Goal: Task Accomplishment & Management: Use online tool/utility

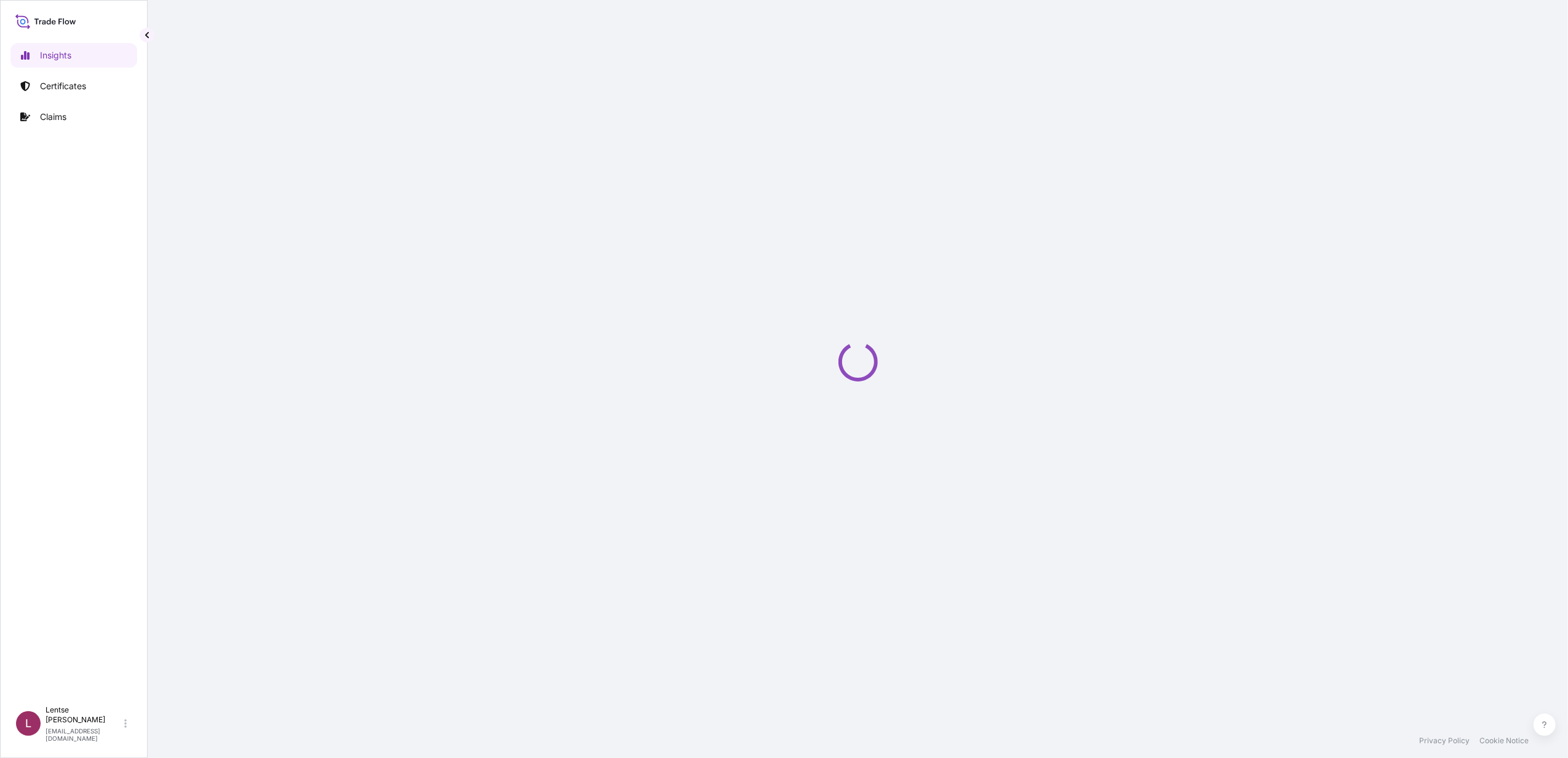
select select "2025"
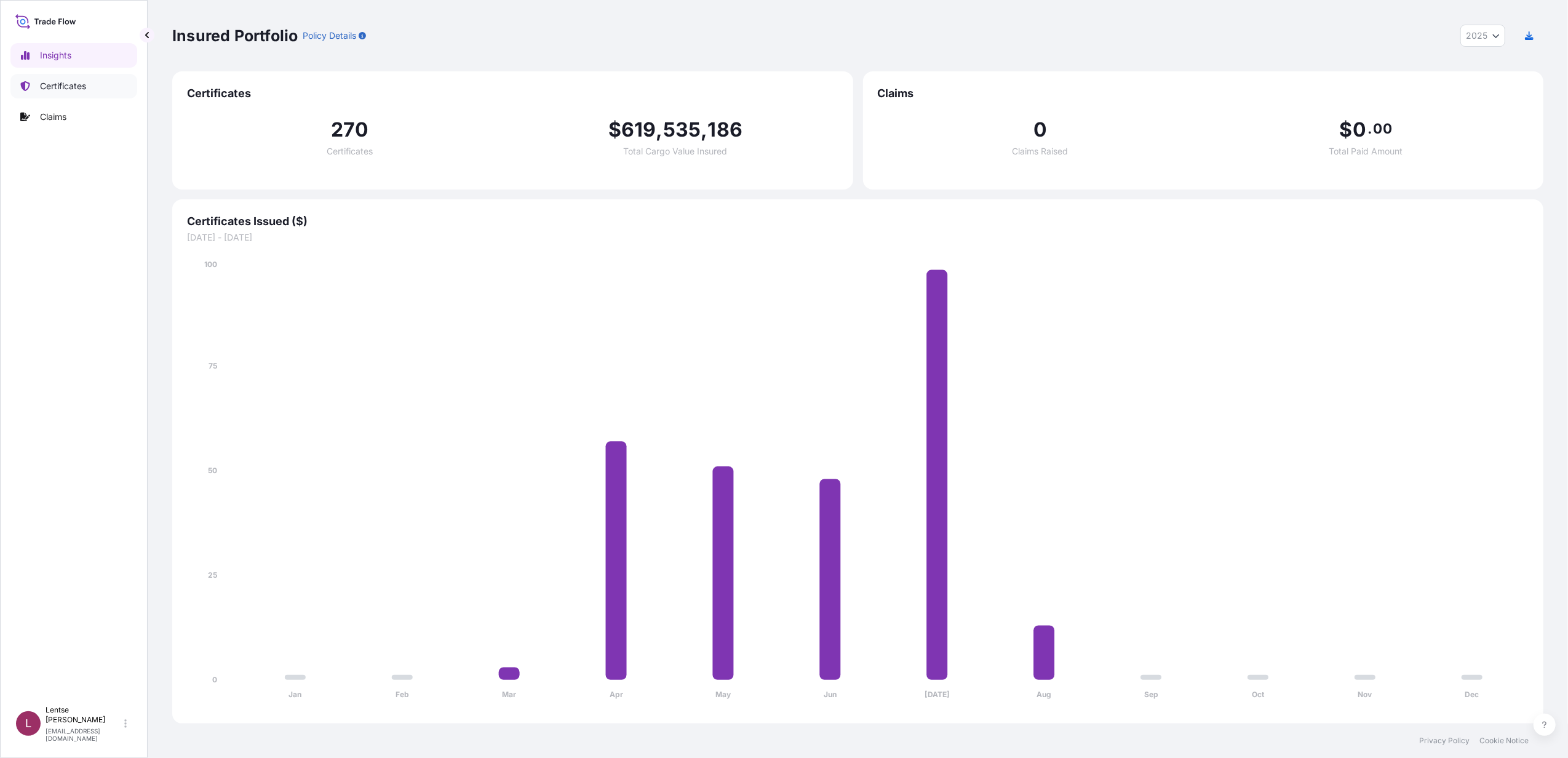
click at [65, 85] on p "Certificates" at bounding box center [63, 86] width 46 height 13
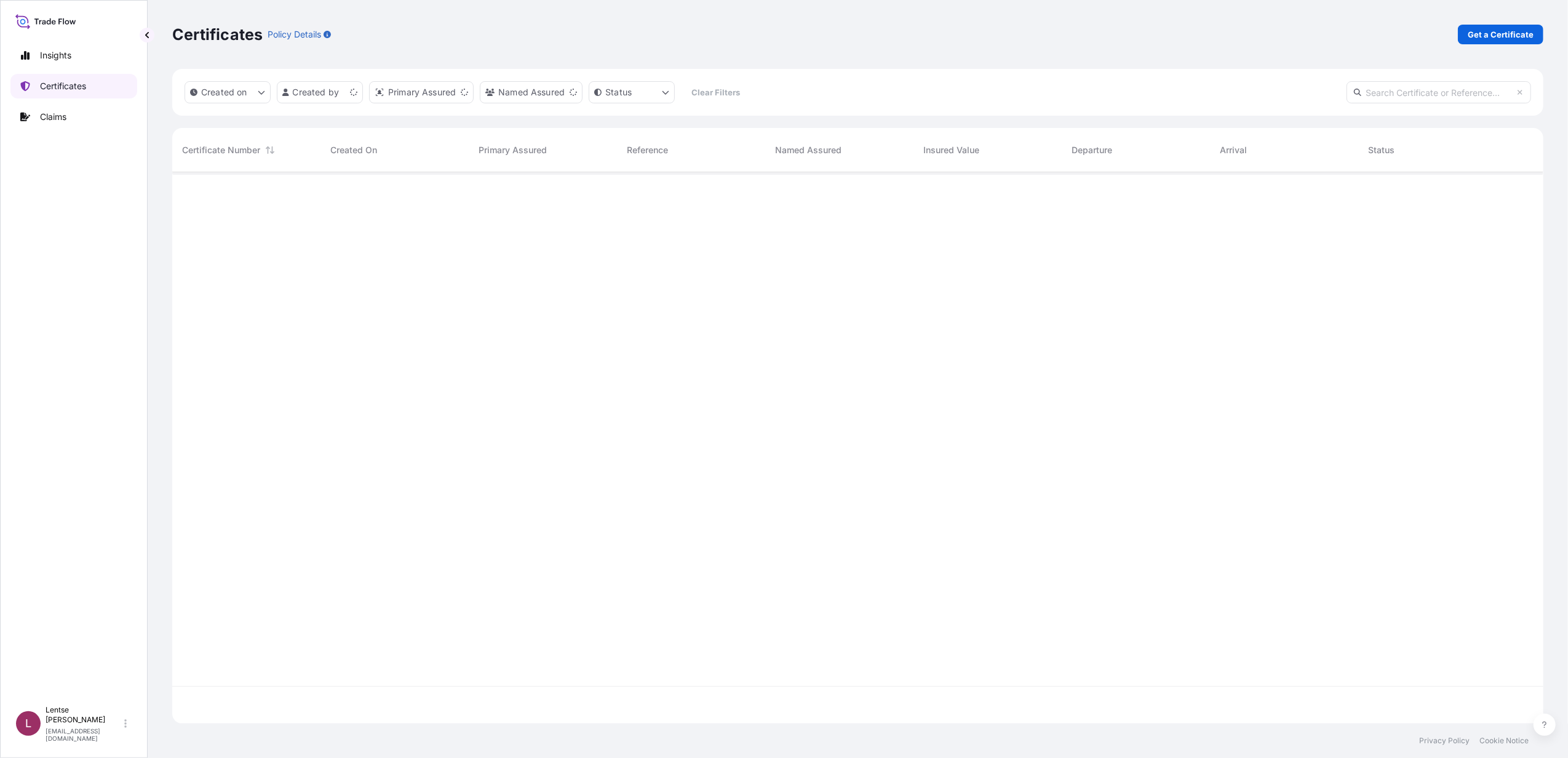
scroll to position [545, 1359]
click at [1398, 93] on input "text" at bounding box center [1439, 93] width 185 height 22
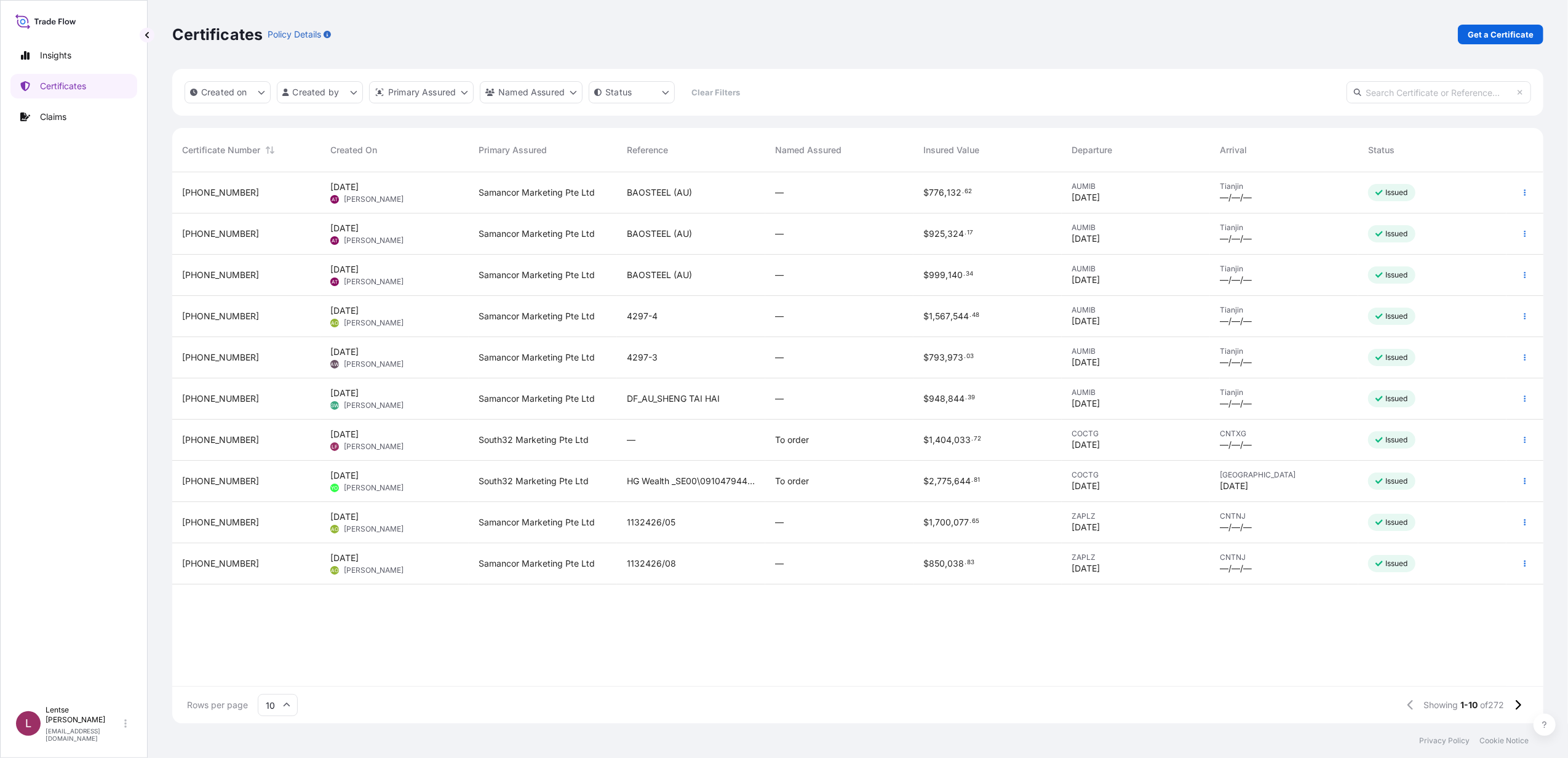
paste input "[PHONE_NUMBER]"
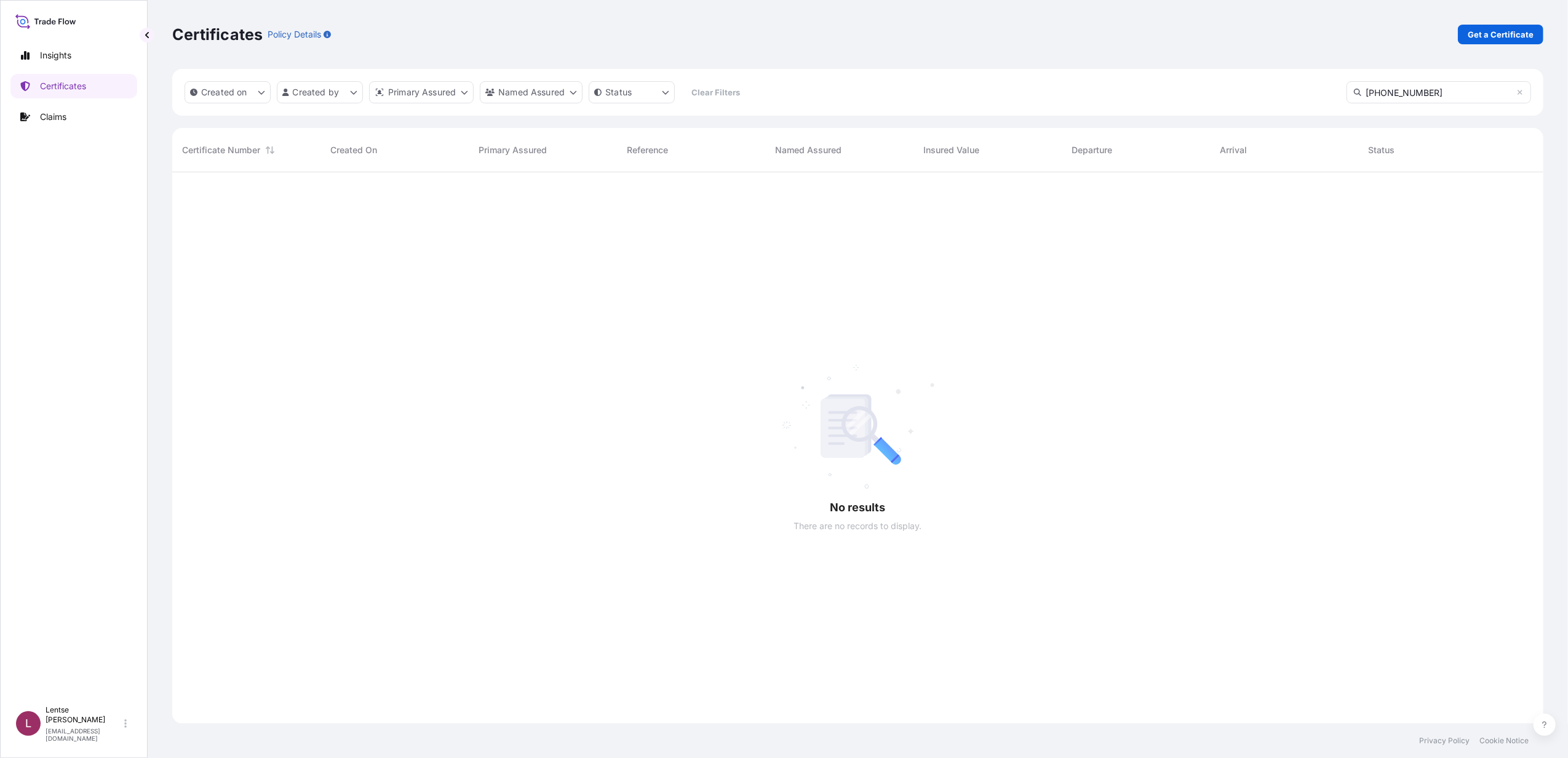
scroll to position [583, 1359]
click at [1452, 90] on input "[PHONE_NUMBER]" at bounding box center [1439, 93] width 185 height 22
type input "[PHONE_NUMBER]"
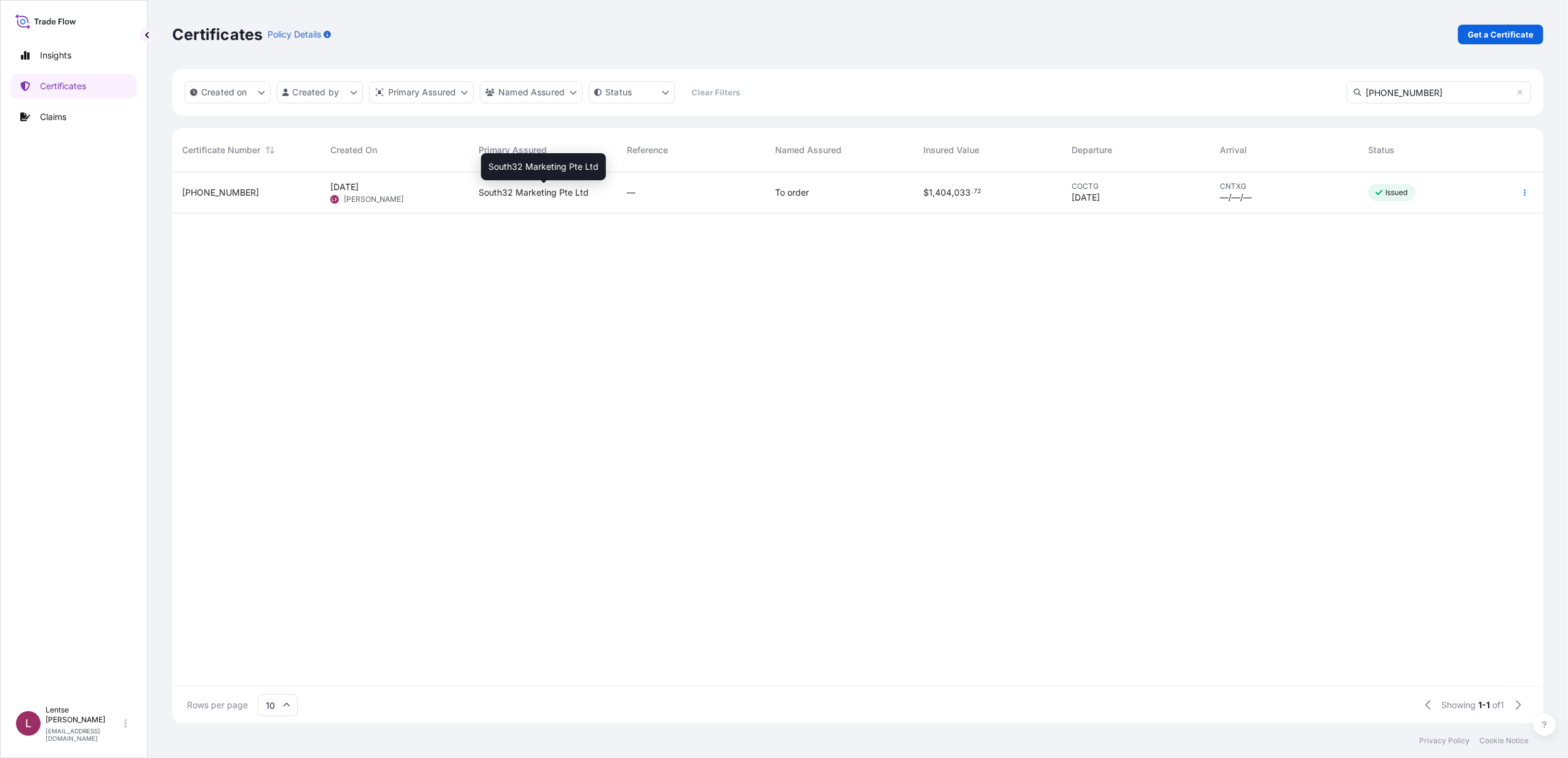
click at [564, 193] on span "South32 Marketing Pte Ltd" at bounding box center [534, 192] width 110 height 13
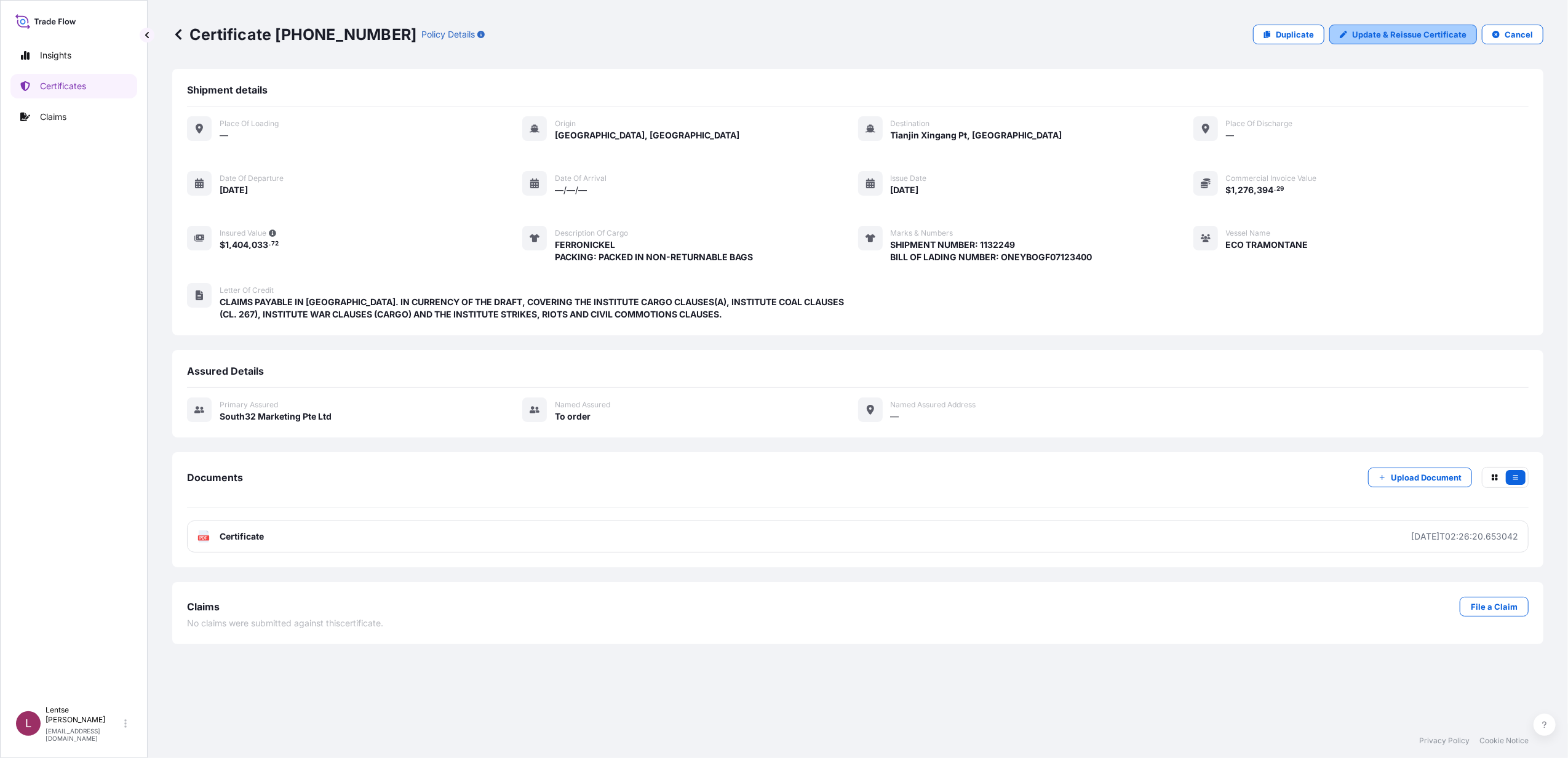
click at [1376, 38] on p "Update & Reissue Certificate" at bounding box center [1409, 34] width 114 height 13
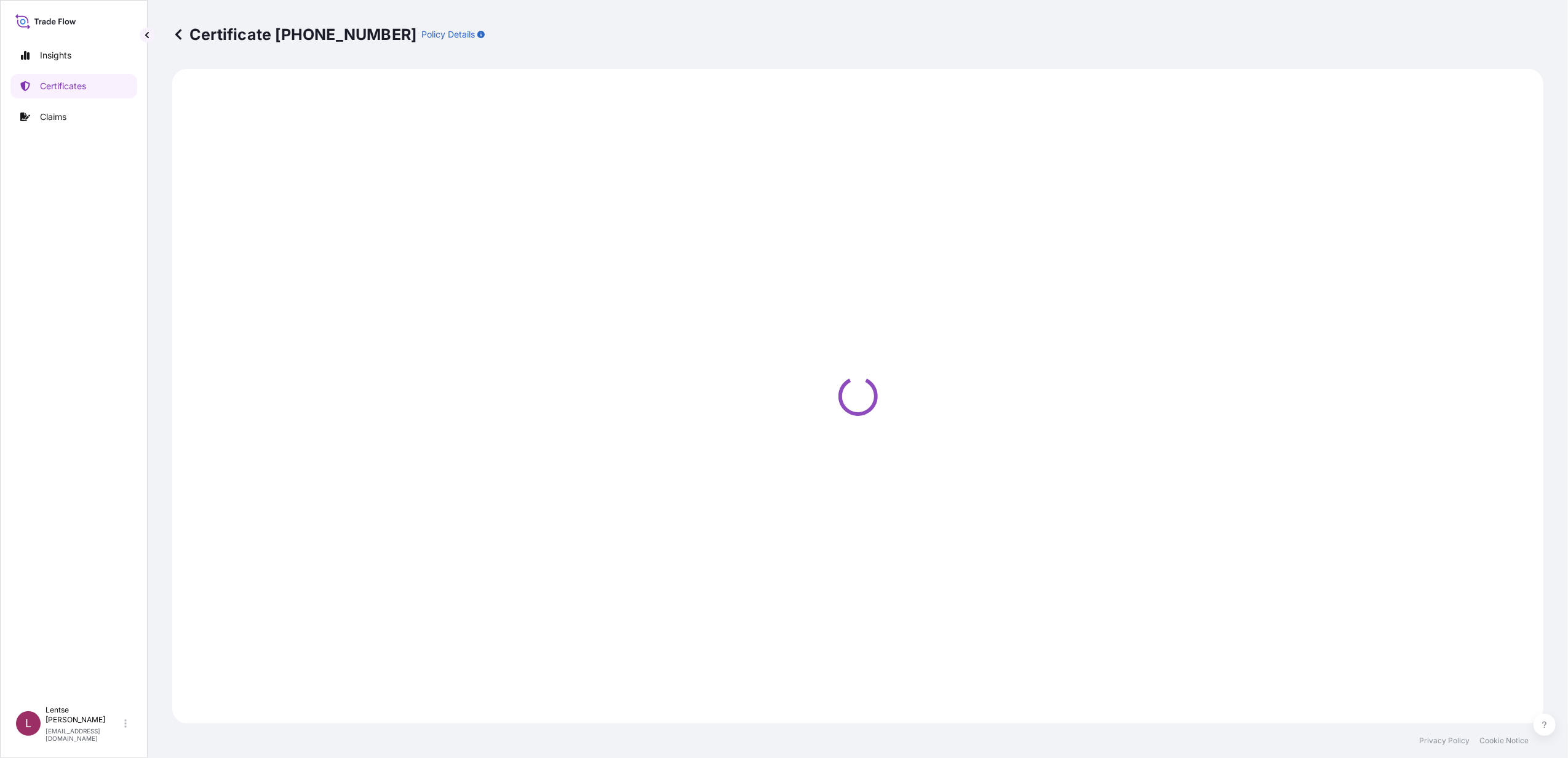
select select "Sea"
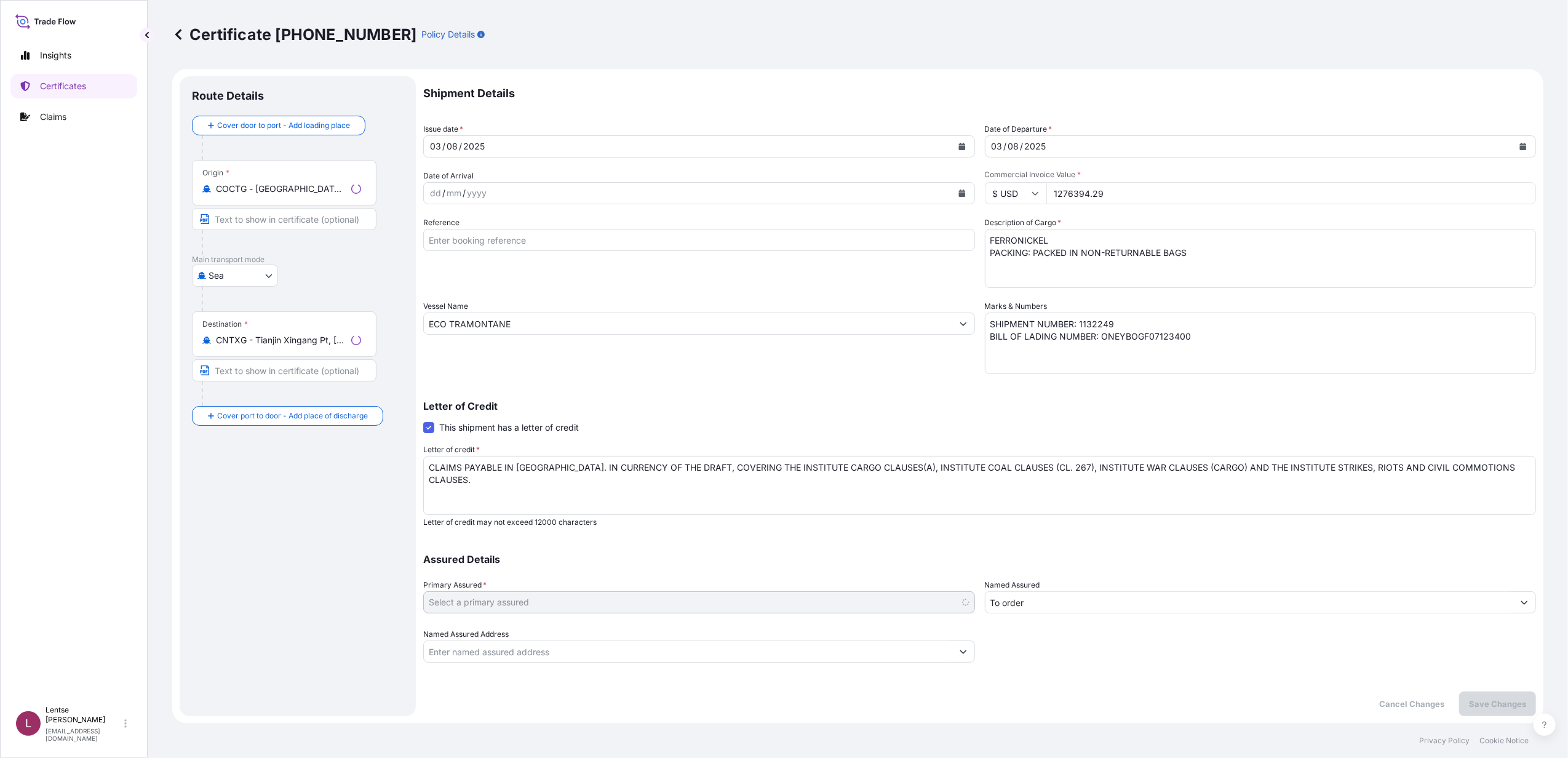
select select "31709"
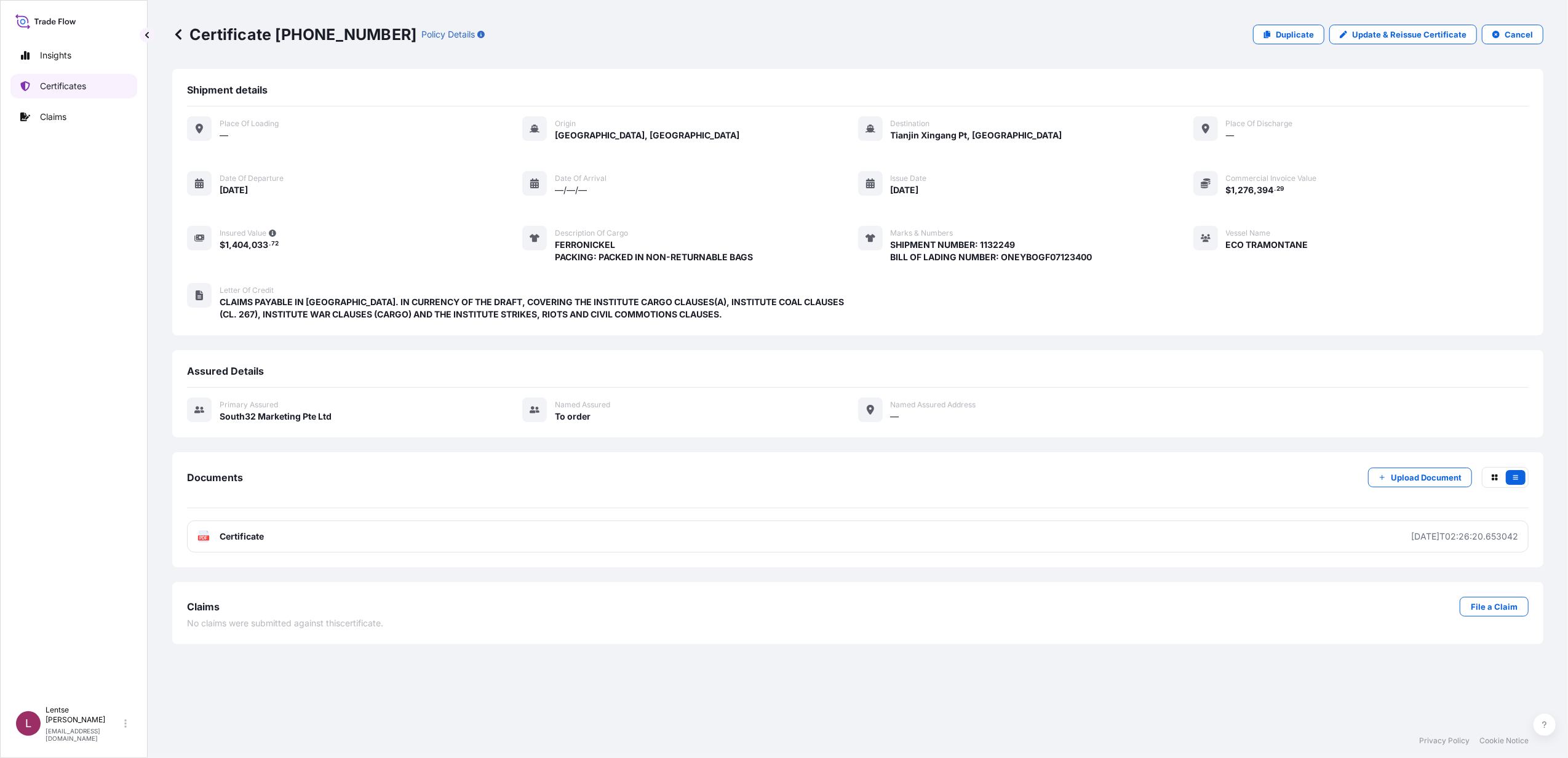
click at [72, 85] on p "Certificates" at bounding box center [63, 86] width 46 height 13
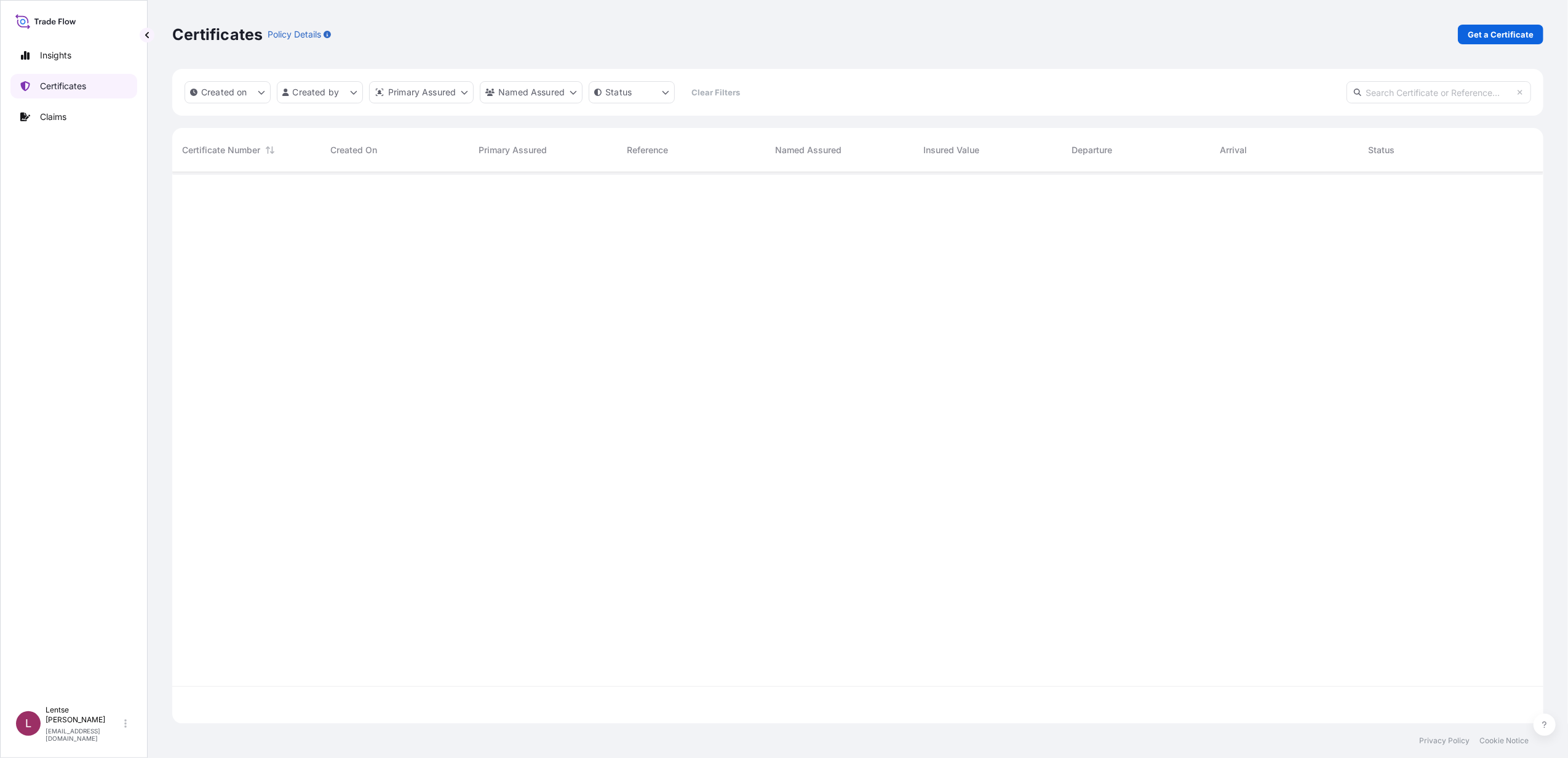
scroll to position [545, 1359]
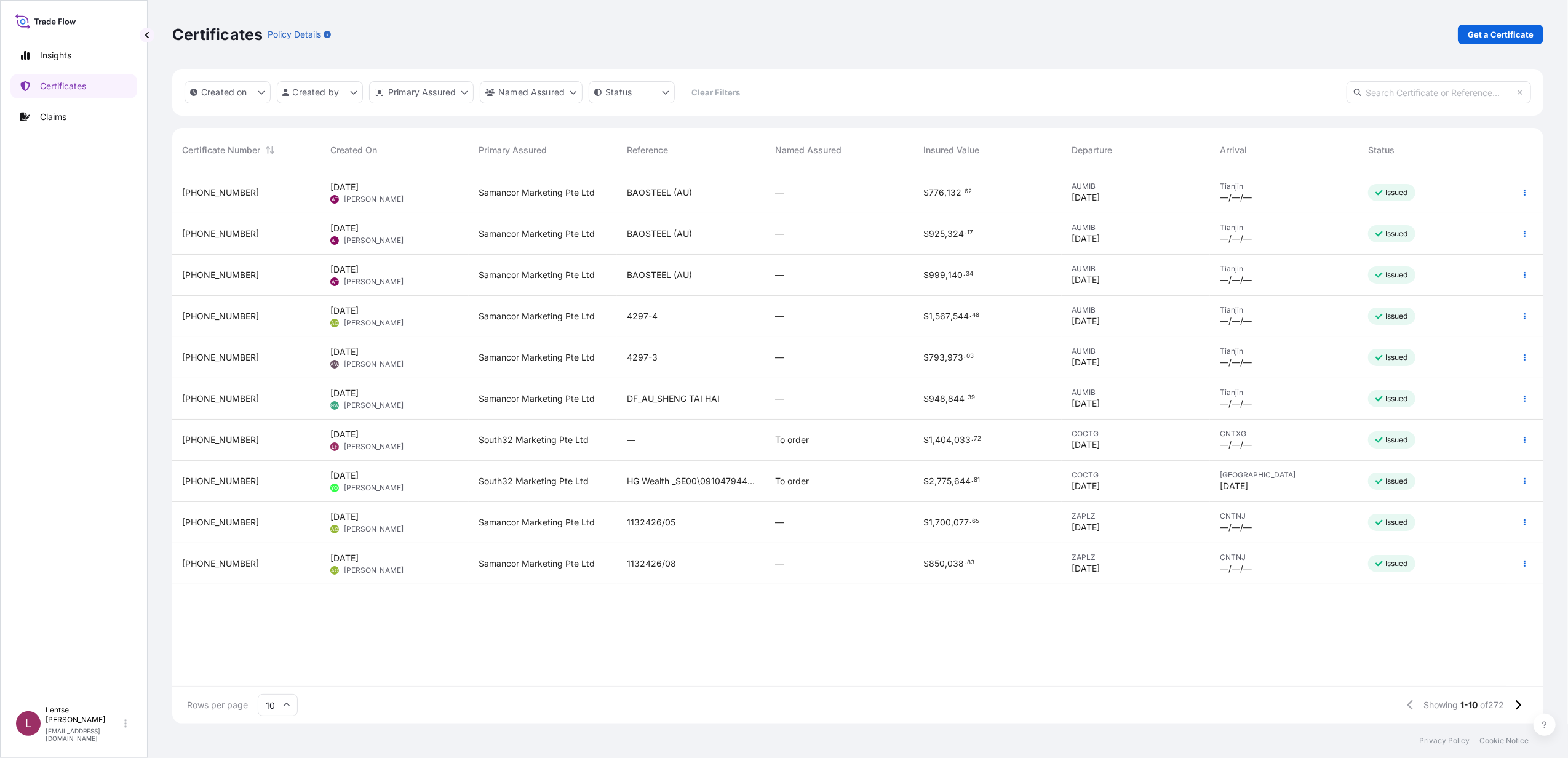
click at [1394, 95] on input "text" at bounding box center [1439, 93] width 185 height 22
paste input "31709-150-3"
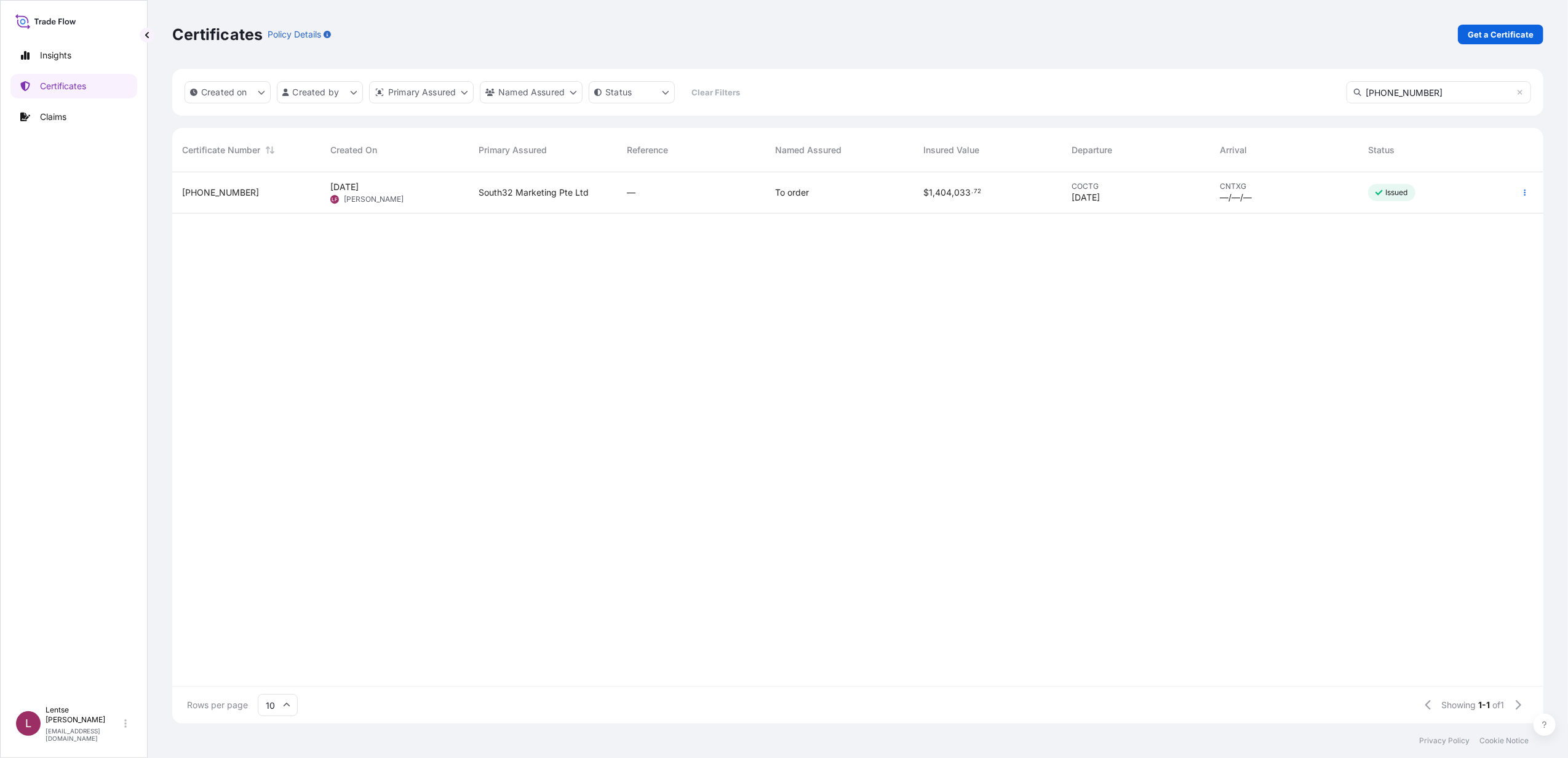
scroll to position [583, 1359]
click at [1431, 90] on input "31709-150-3" at bounding box center [1439, 93] width 185 height 22
type input "31709-150-"
click at [533, 197] on span "South32 Marketing Pte Ltd" at bounding box center [534, 192] width 110 height 13
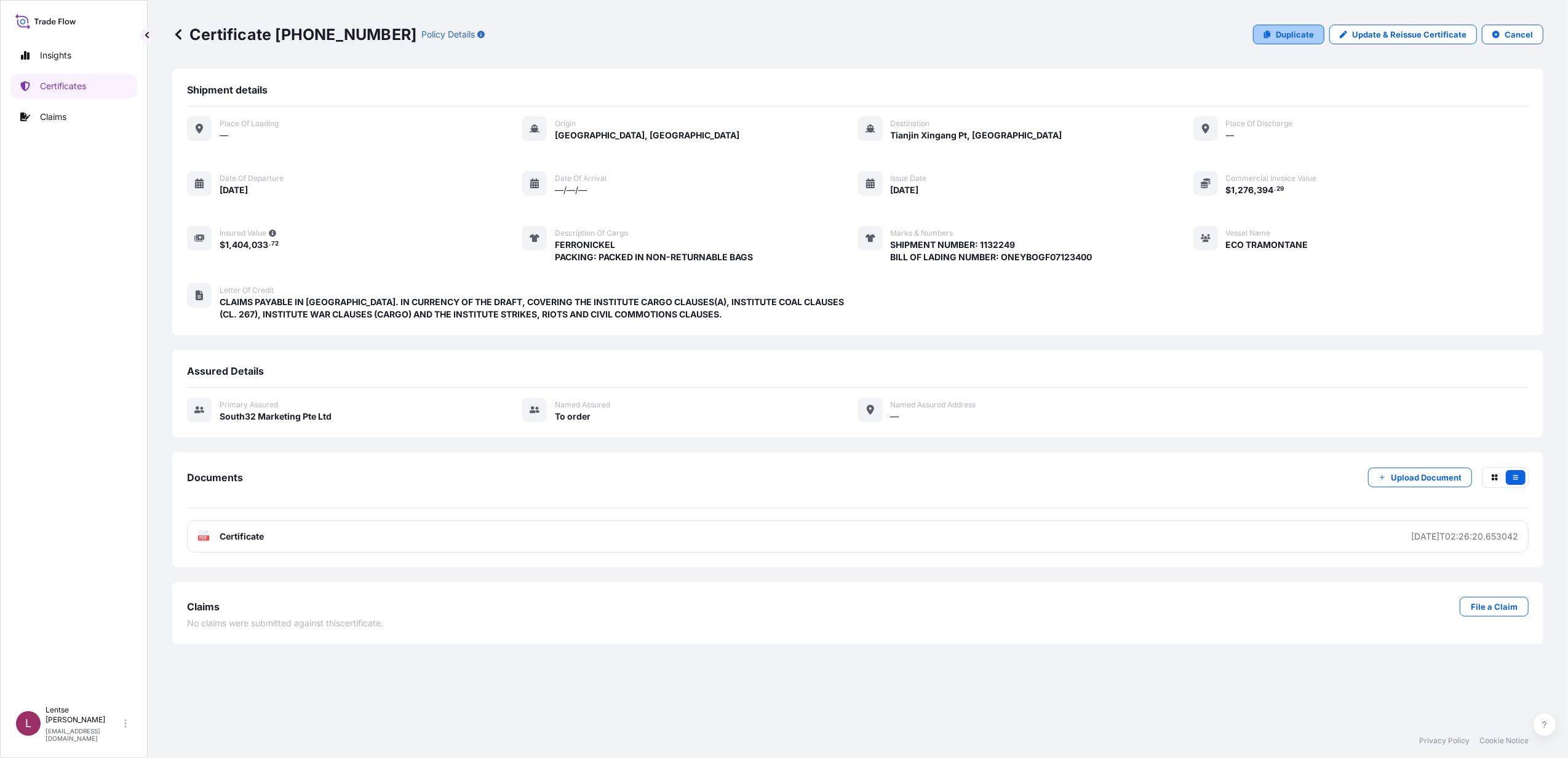
click at [1291, 36] on p "Duplicate" at bounding box center [1294, 34] width 38 height 13
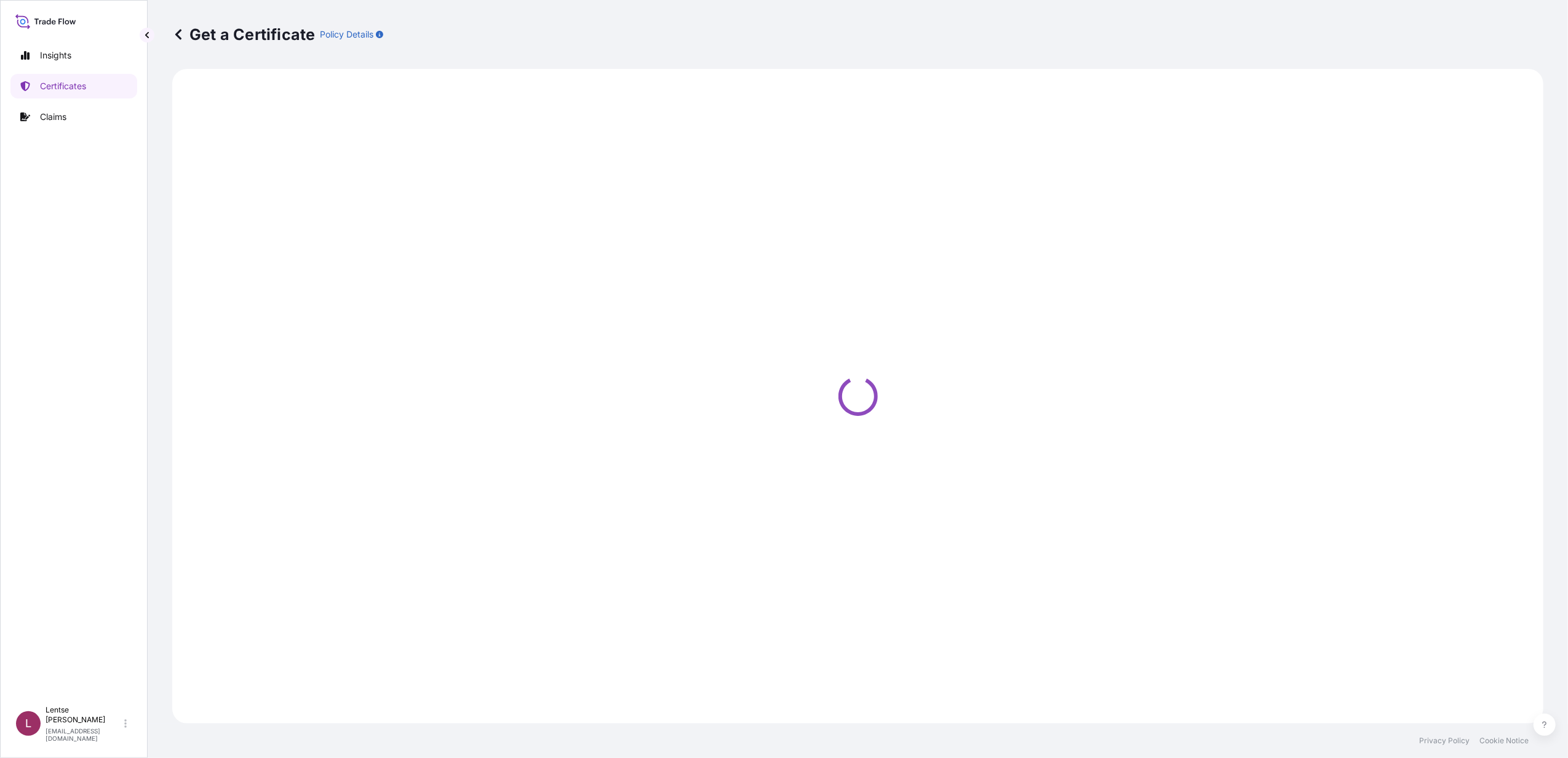
select select "Sea"
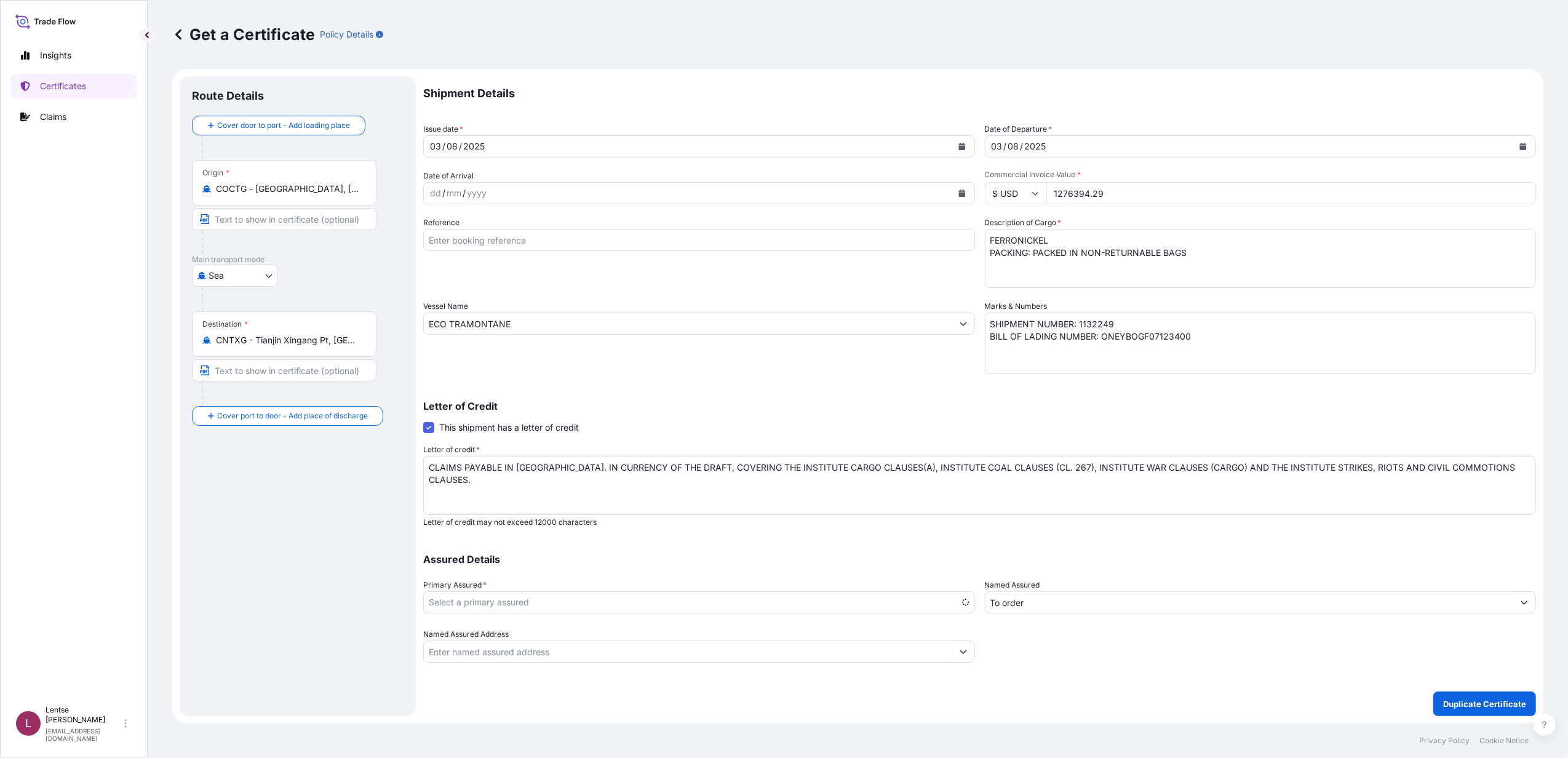
select select "31709"
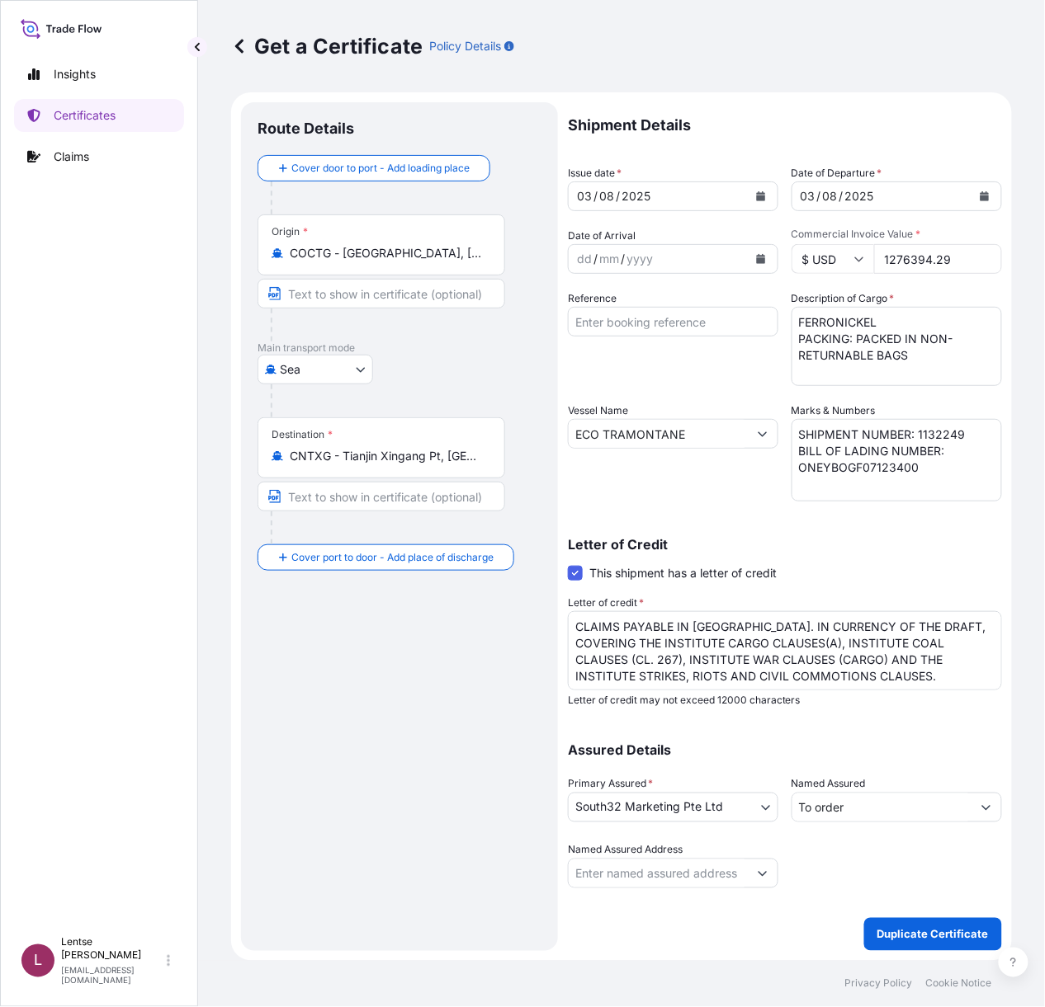
click at [730, 199] on div "03 / 08 / 2025" at bounding box center [657, 197] width 179 height 30
click at [757, 199] on icon "Calendar" at bounding box center [761, 196] width 9 height 10
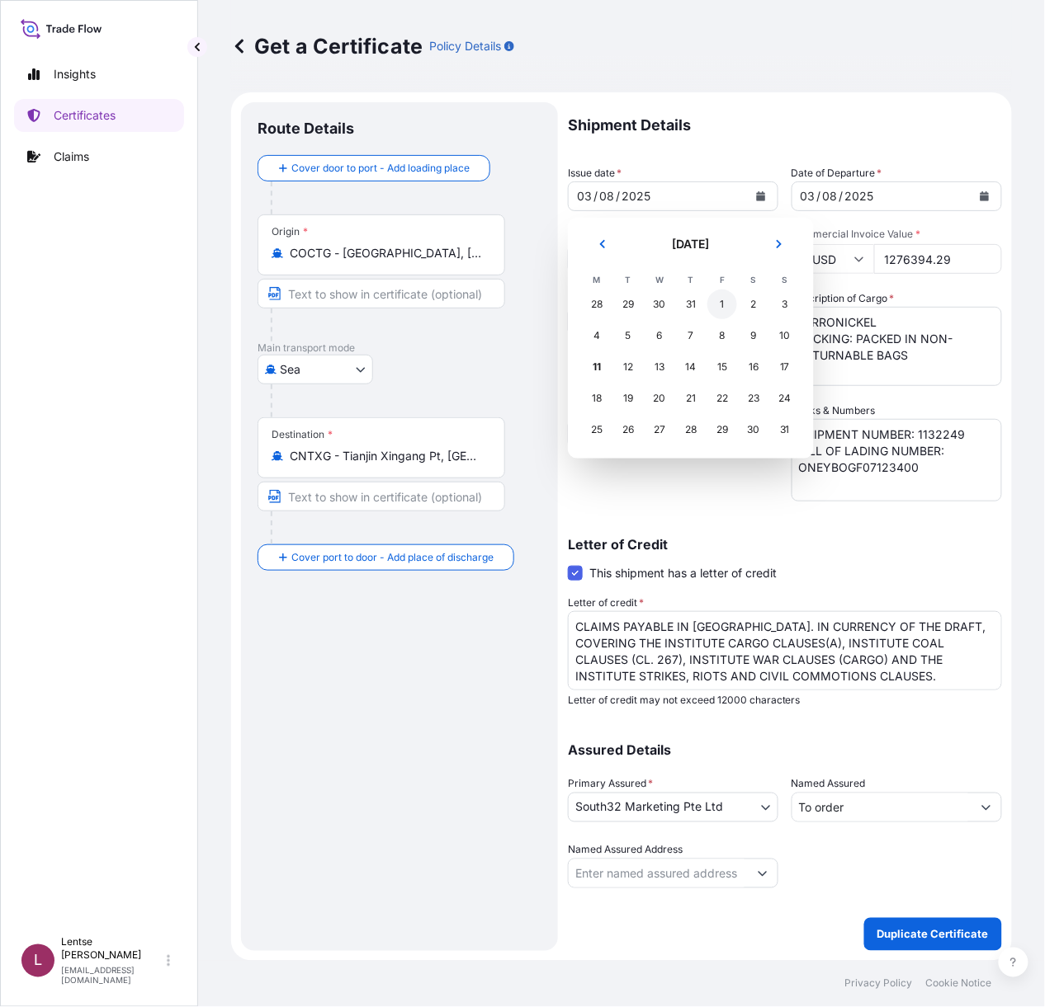
click at [720, 304] on div "1" at bounding box center [722, 305] width 30 height 30
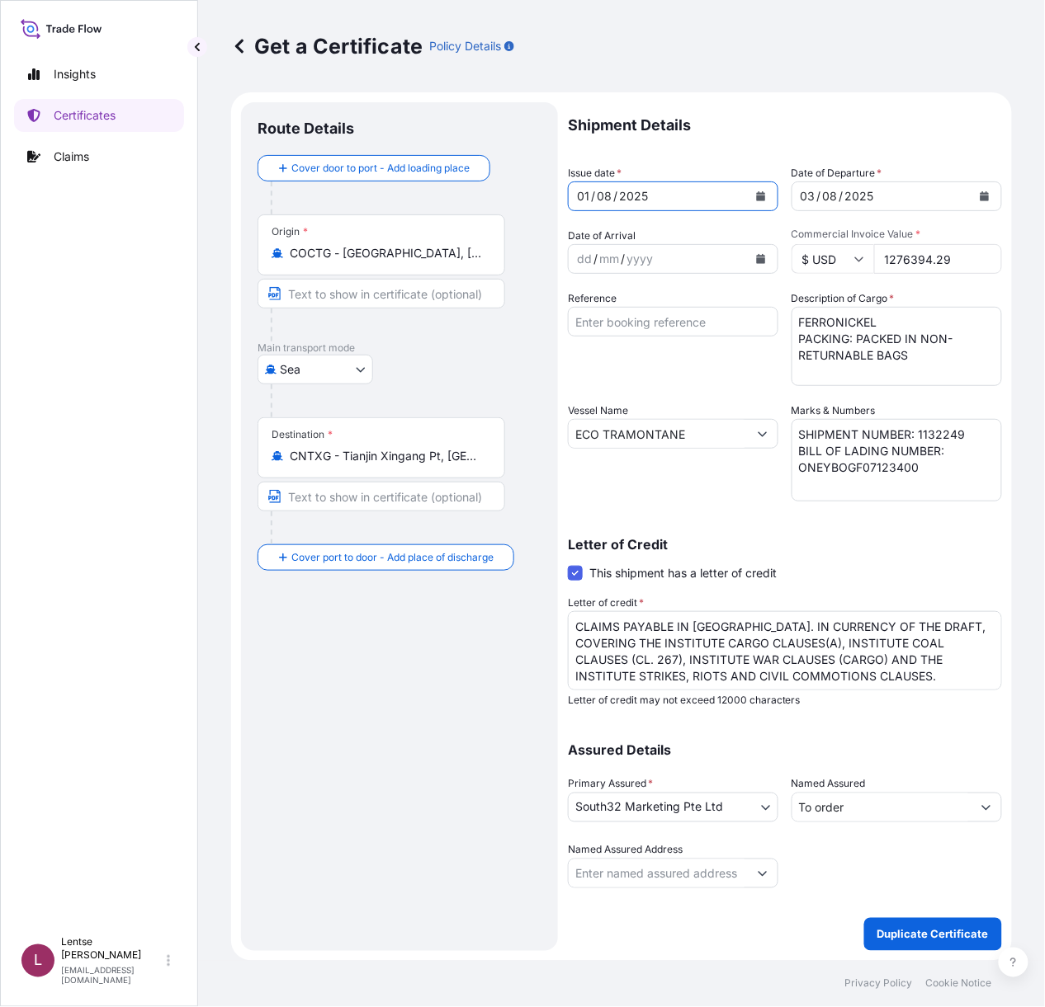
click at [983, 198] on icon "Calendar" at bounding box center [984, 196] width 9 height 10
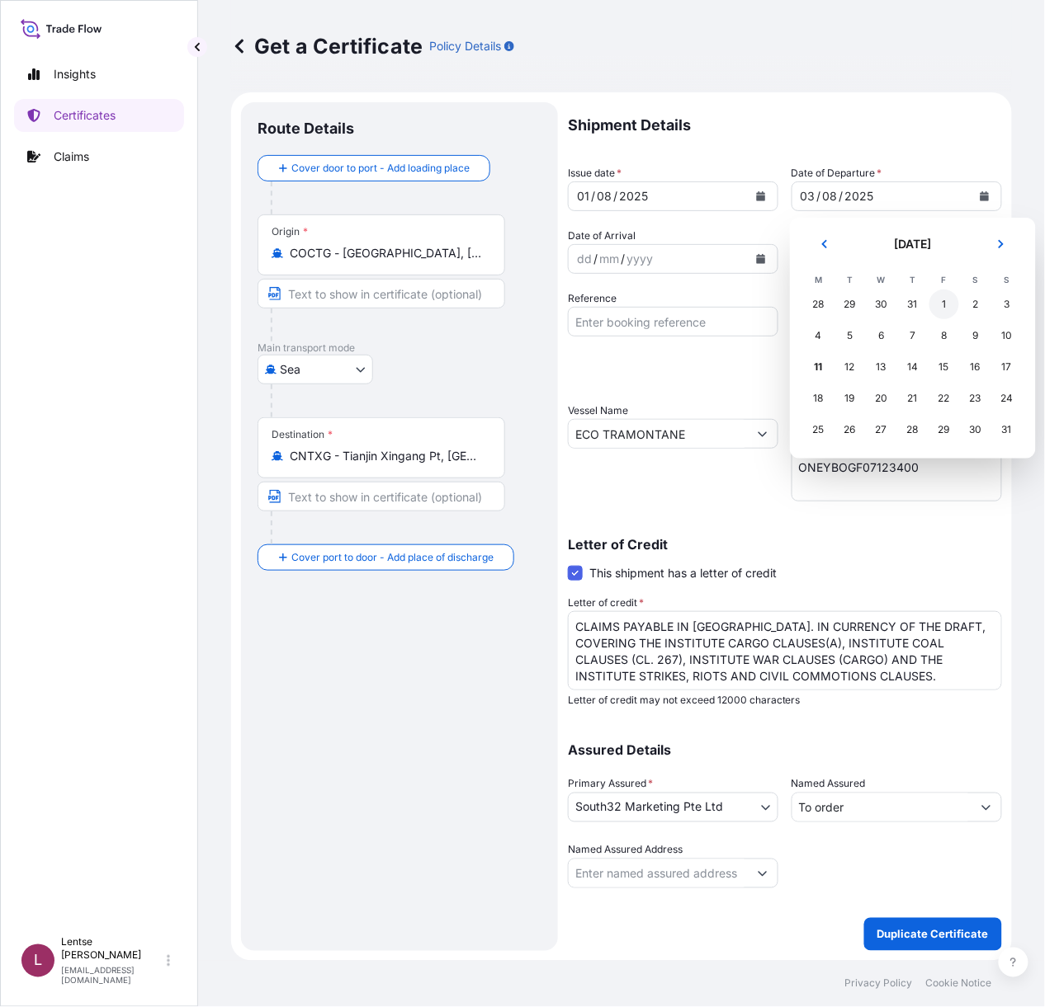
click at [941, 309] on div "1" at bounding box center [944, 305] width 30 height 30
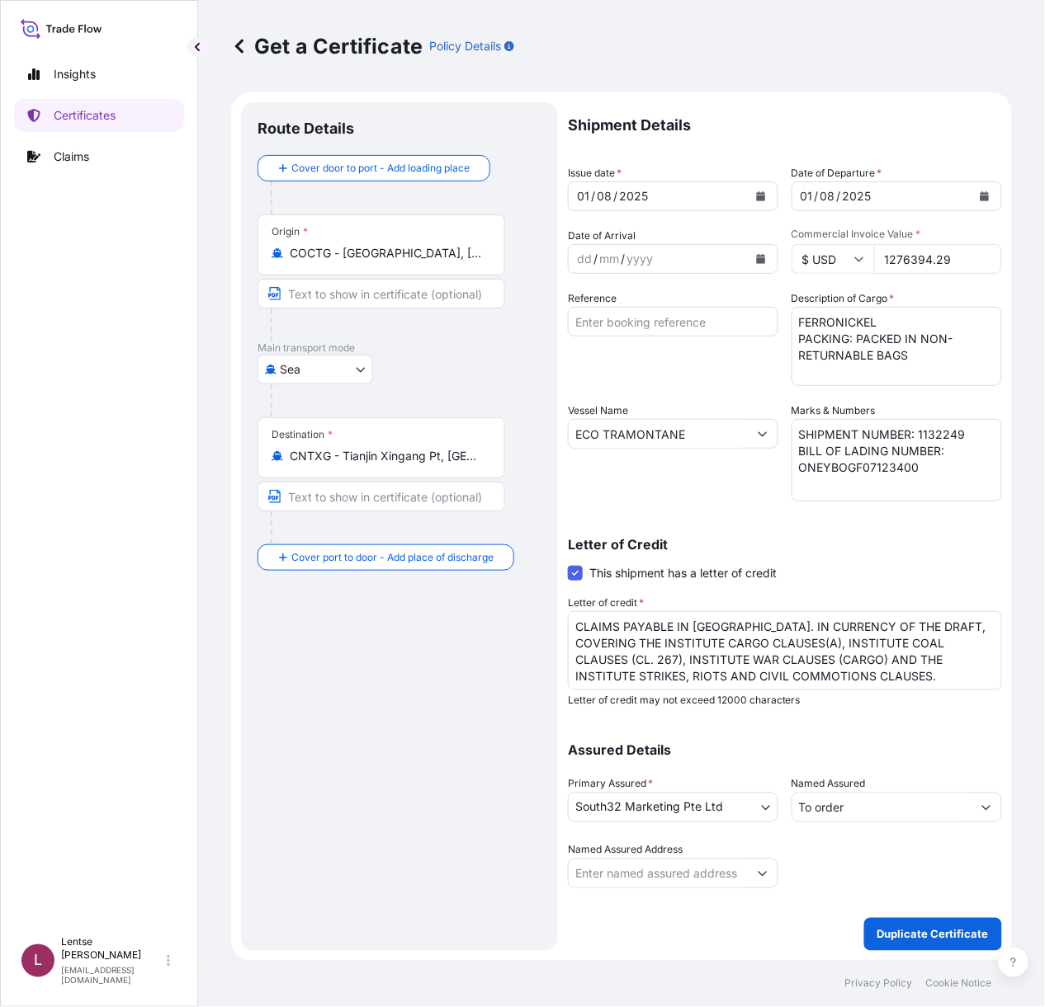
click at [757, 343] on div "Reference" at bounding box center [673, 338] width 210 height 96
drag, startPoint x: 951, startPoint y: 257, endPoint x: 828, endPoint y: 261, distance: 123.0
click at [828, 257] on div "$ USD 1276394.29" at bounding box center [896, 259] width 210 height 30
type input "751660.40"
click at [713, 279] on div "Shipment Details Issue date * 01 / 08 / 2025 Date of Departure * 01 / 08 / 2025…" at bounding box center [785, 495] width 434 height 786
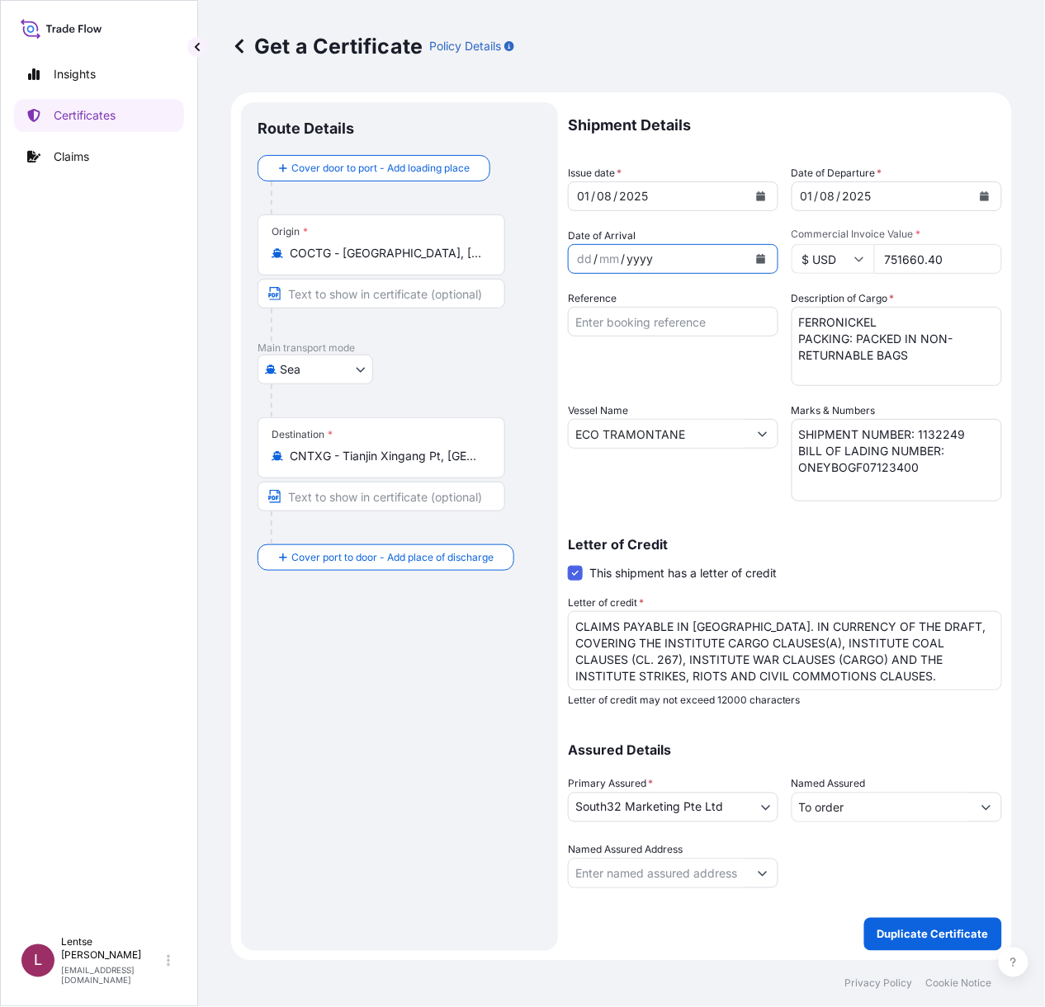
click at [736, 432] on input "ECO TRAMONTANE" at bounding box center [657, 434] width 179 height 30
drag, startPoint x: 724, startPoint y: 430, endPoint x: 505, endPoint y: 441, distance: 219.7
click at [508, 441] on form "Route Details Cover door to port - Add loading place Place of loading Road / In…" at bounding box center [621, 526] width 781 height 869
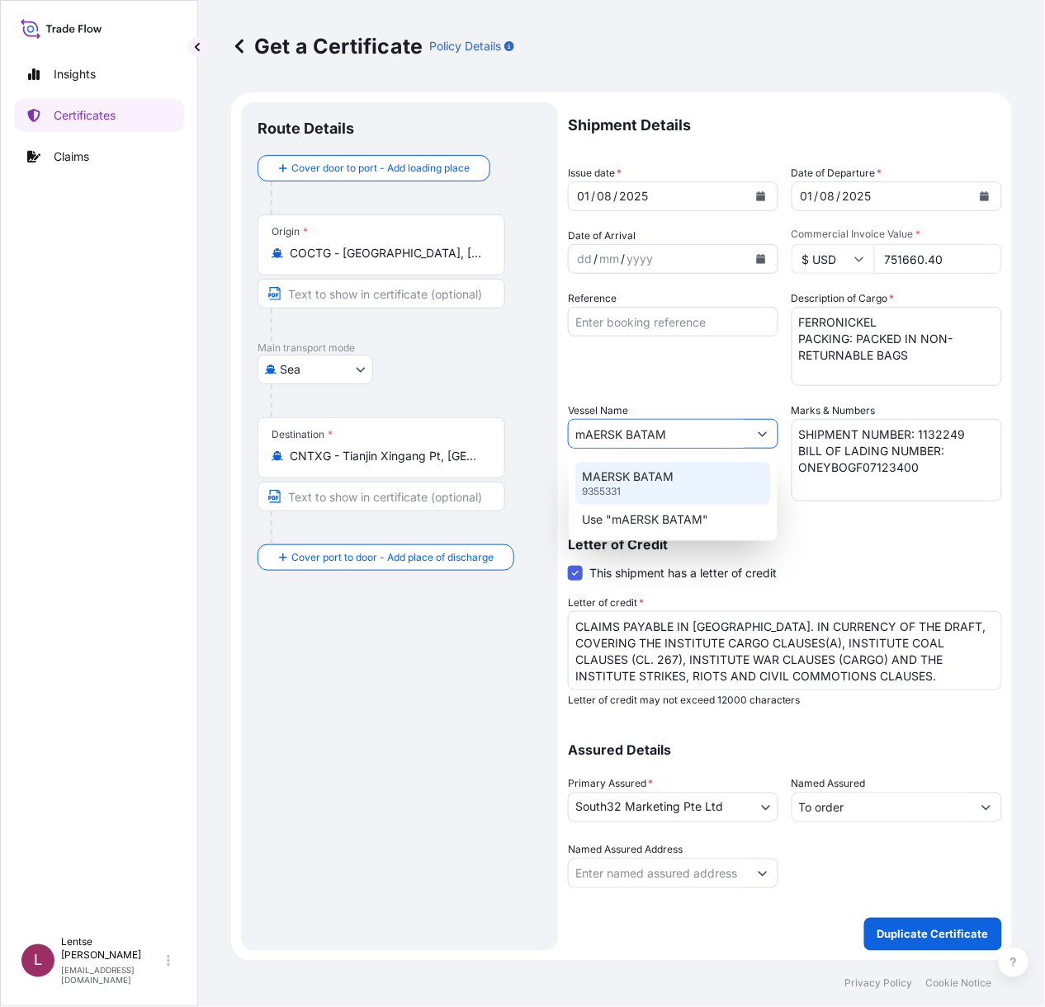
click at [615, 477] on p "MAERSK BATAM" at bounding box center [628, 477] width 92 height 17
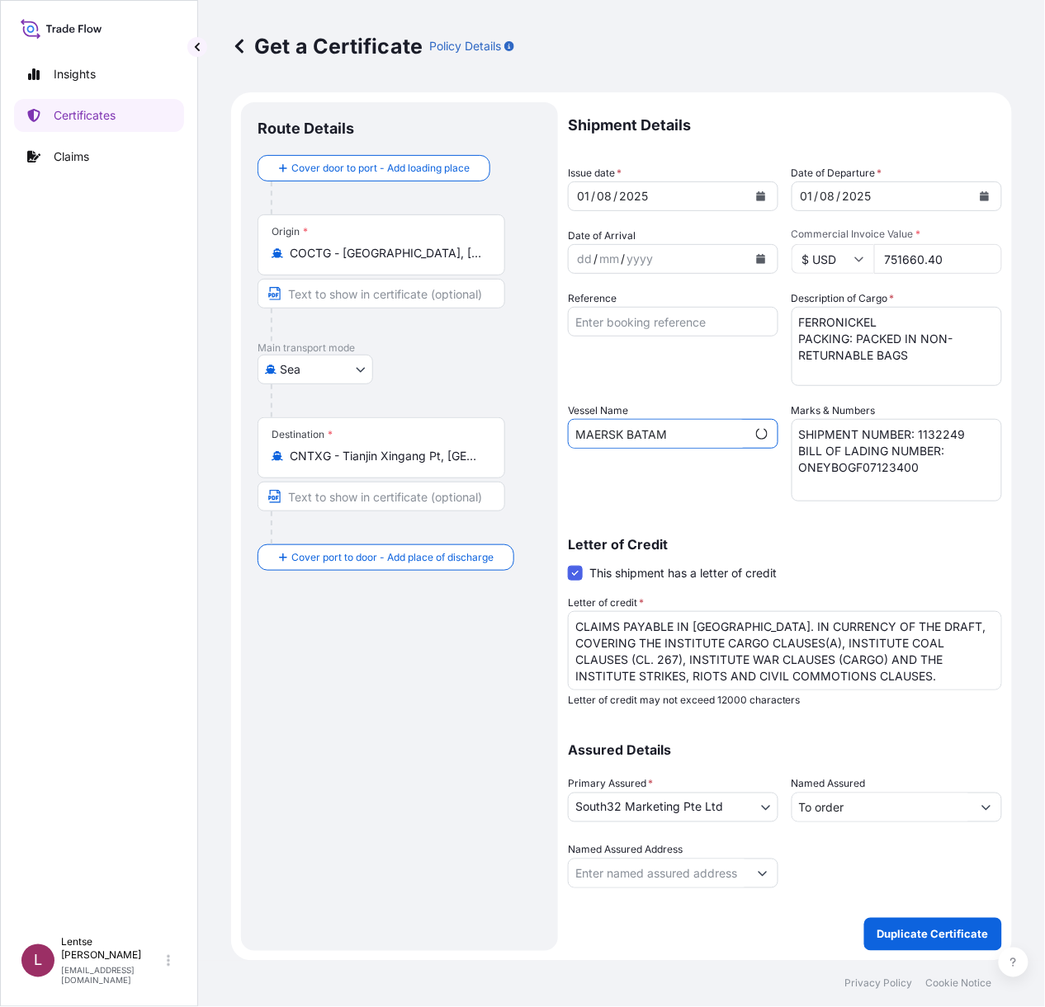
type input "MAERSK BATAM"
drag, startPoint x: 937, startPoint y: 436, endPoint x: 915, endPoint y: 518, distance: 85.5
click at [937, 440] on textarea "SHIPMENT NUMBER: 1132249 BILL OF LADING NUMBER: ONEYBOGF07123400" at bounding box center [896, 460] width 210 height 83
click at [876, 535] on div "Letter of Credit This shipment has a letter of credit Letter of credit * CLAIMS…" at bounding box center [785, 612] width 434 height 189
drag, startPoint x: 928, startPoint y: 483, endPoint x: 932, endPoint y: 475, distance: 8.5
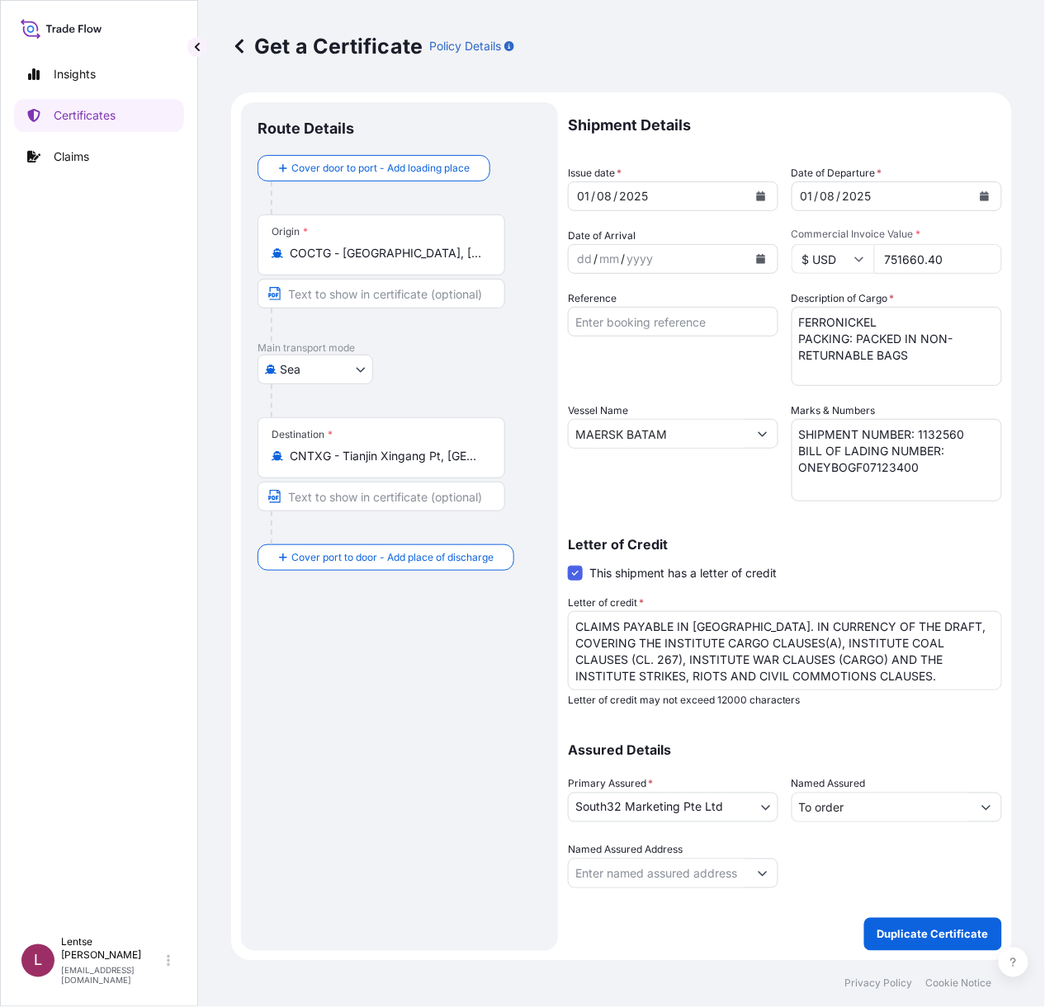
click at [927, 483] on textarea "SHIPMENT NUMBER: 1132249 BILL OF LADING NUMBER: ONEYBOGF07123400" at bounding box center [896, 460] width 210 height 83
drag, startPoint x: 934, startPoint y: 474, endPoint x: 743, endPoint y: 488, distance: 192.0
click at [743, 472] on div "Shipment Details Issue date * 01 / 08 / 2025 Date of Departure * 01 / 08 / 2025…" at bounding box center [785, 495] width 434 height 786
paste textarea "257472891"
type textarea "SHIPMENT NUMBER: 1132560 BILL OF LADING NUMBER: 257472891"
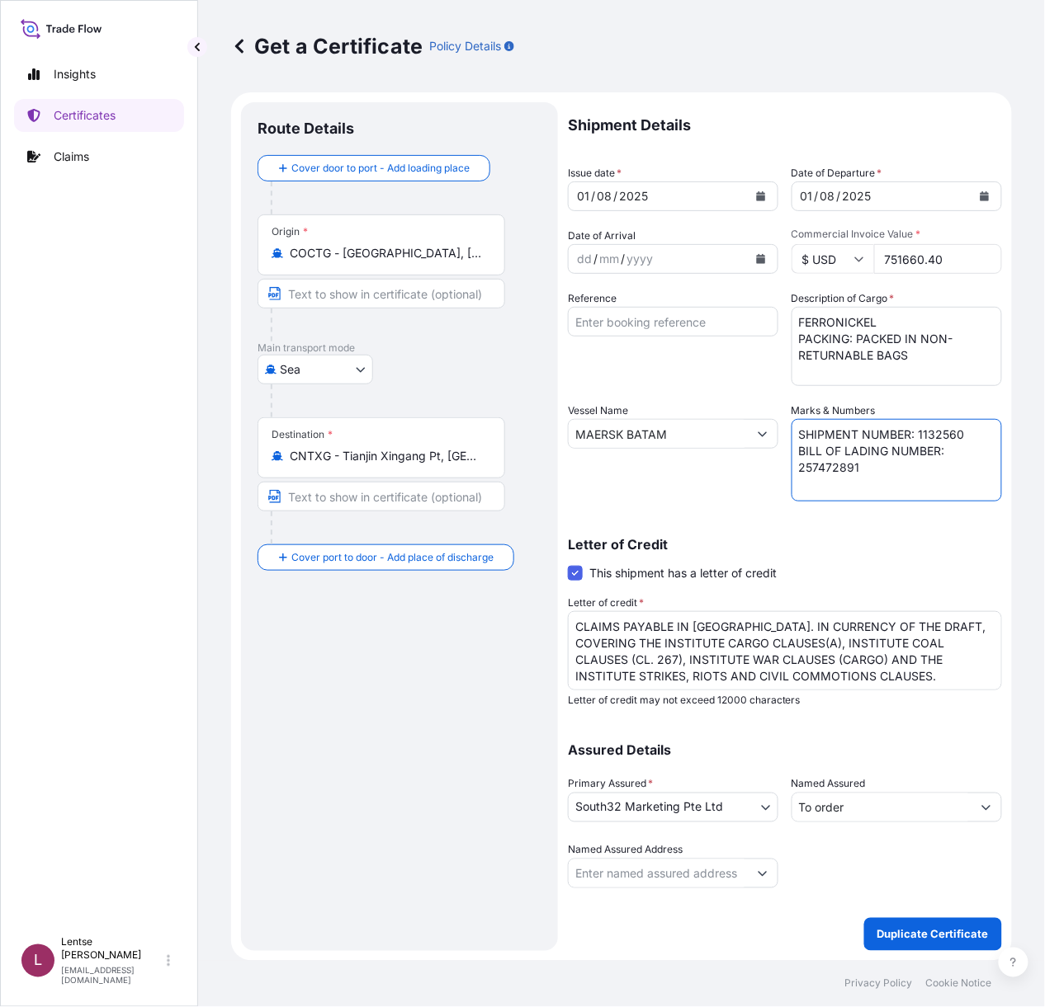
click at [842, 554] on div "Letter of Credit This shipment has a letter of credit Letter of credit * CLAIMS…" at bounding box center [785, 622] width 434 height 169
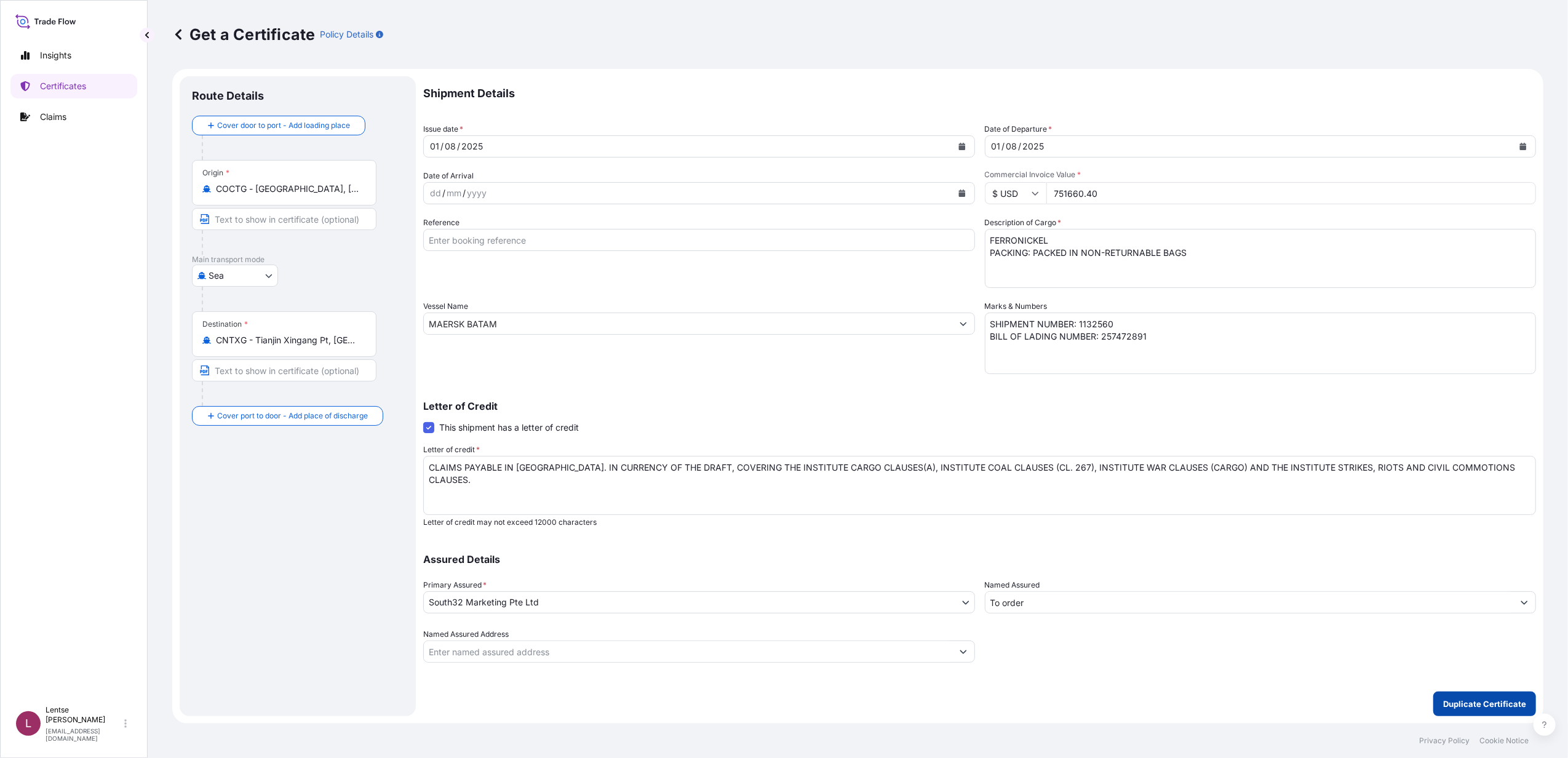
click at [1482, 702] on p "Duplicate Certificate" at bounding box center [1484, 704] width 83 height 13
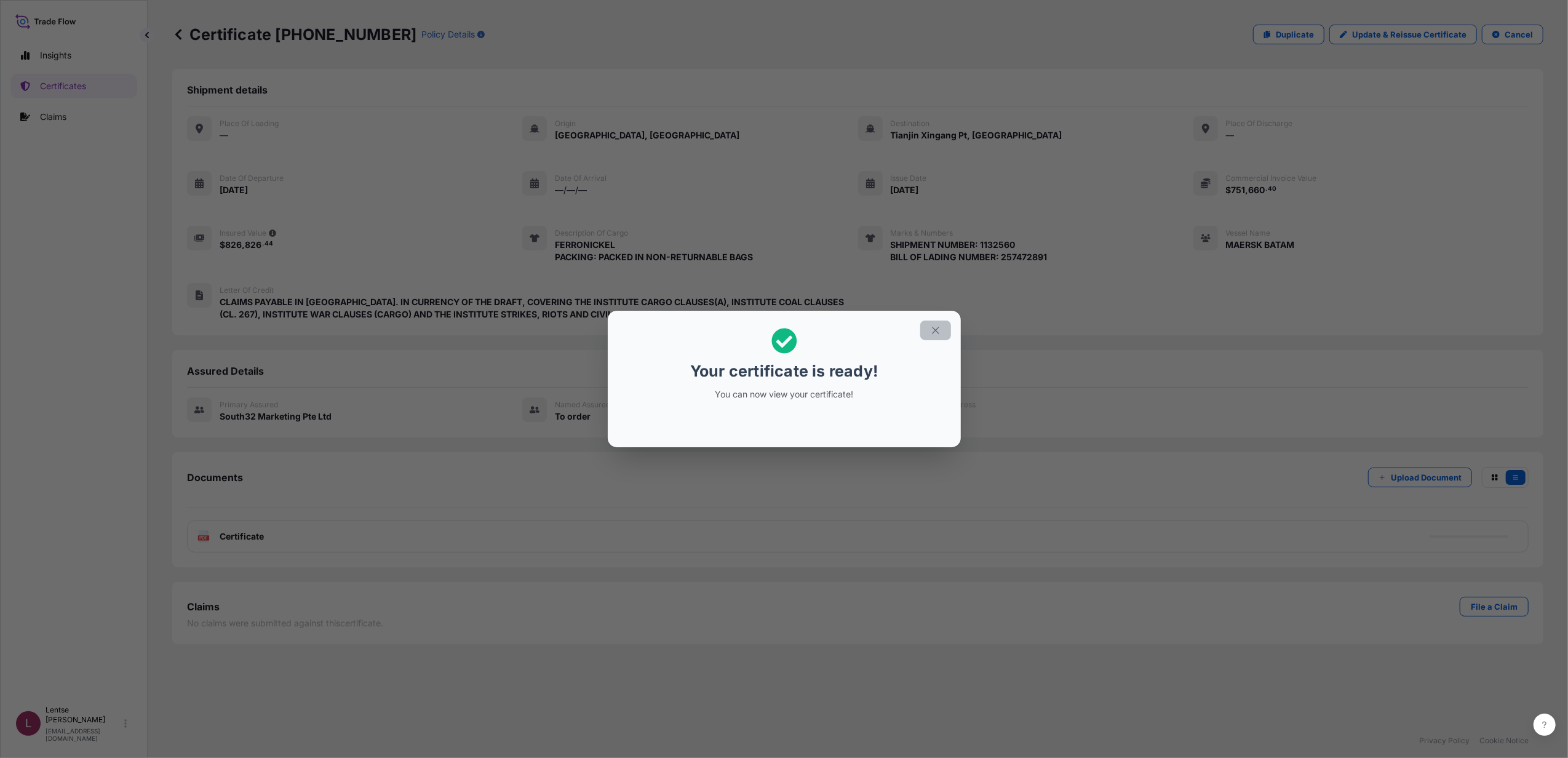
click at [942, 330] on button "button" at bounding box center [935, 331] width 31 height 19
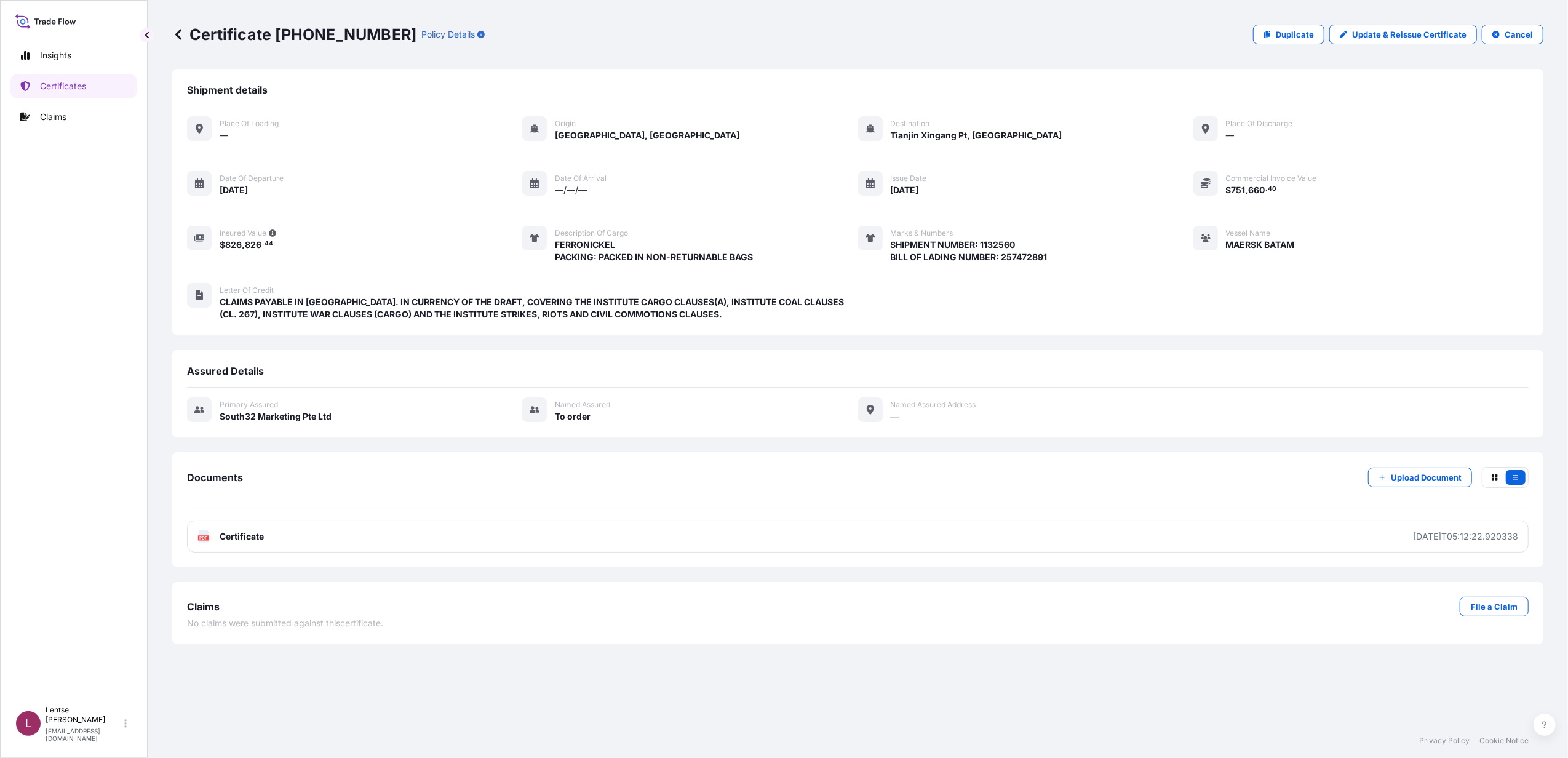
click at [583, 619] on div "Claims File a Claim No claims were submitted against this certificate ." at bounding box center [857, 613] width 1341 height 33
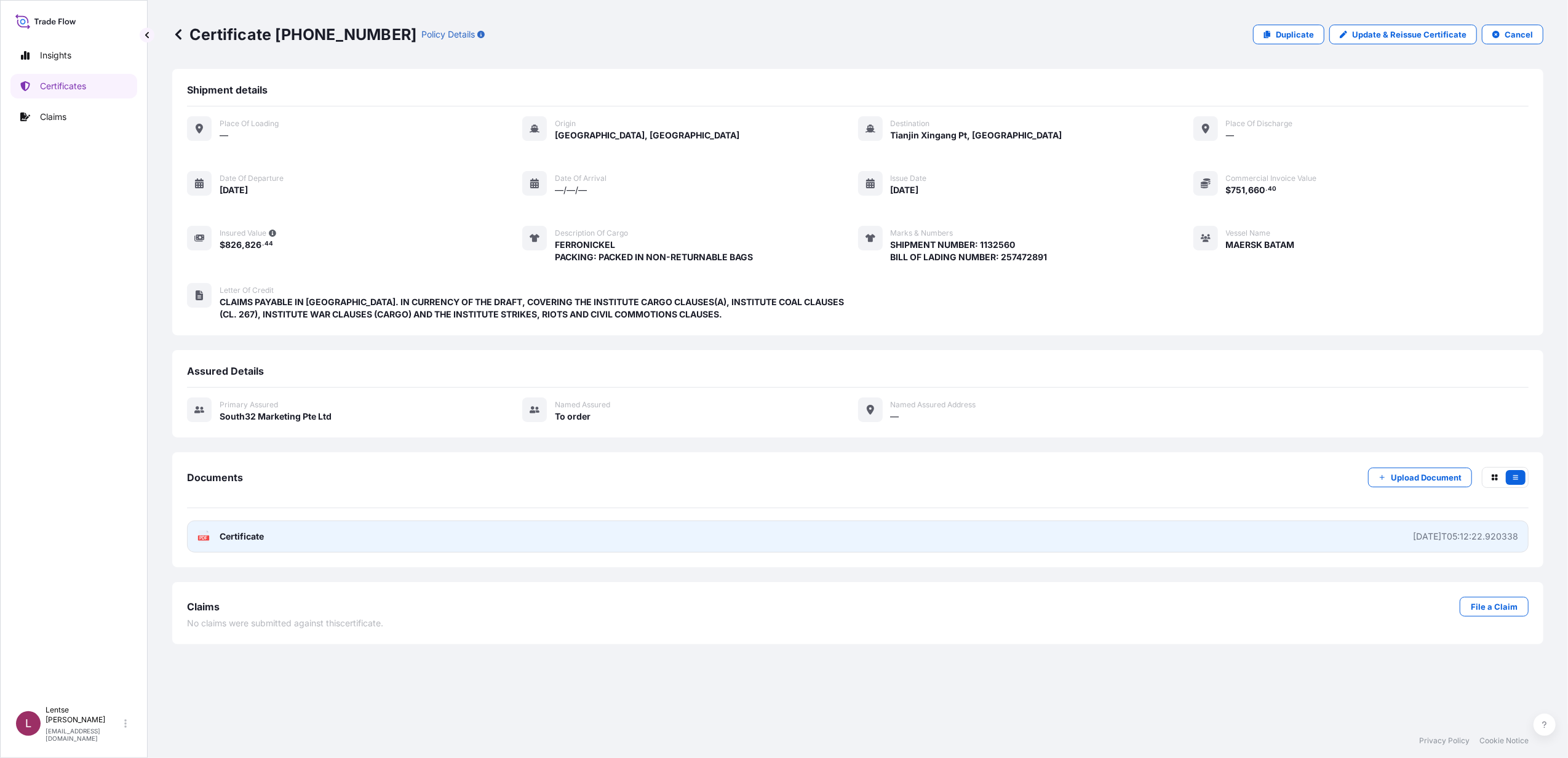
click at [1359, 538] on link "PDF Certificate 2025-08-11T05:12:22.920338" at bounding box center [857, 536] width 1341 height 32
